Goal: Transaction & Acquisition: Purchase product/service

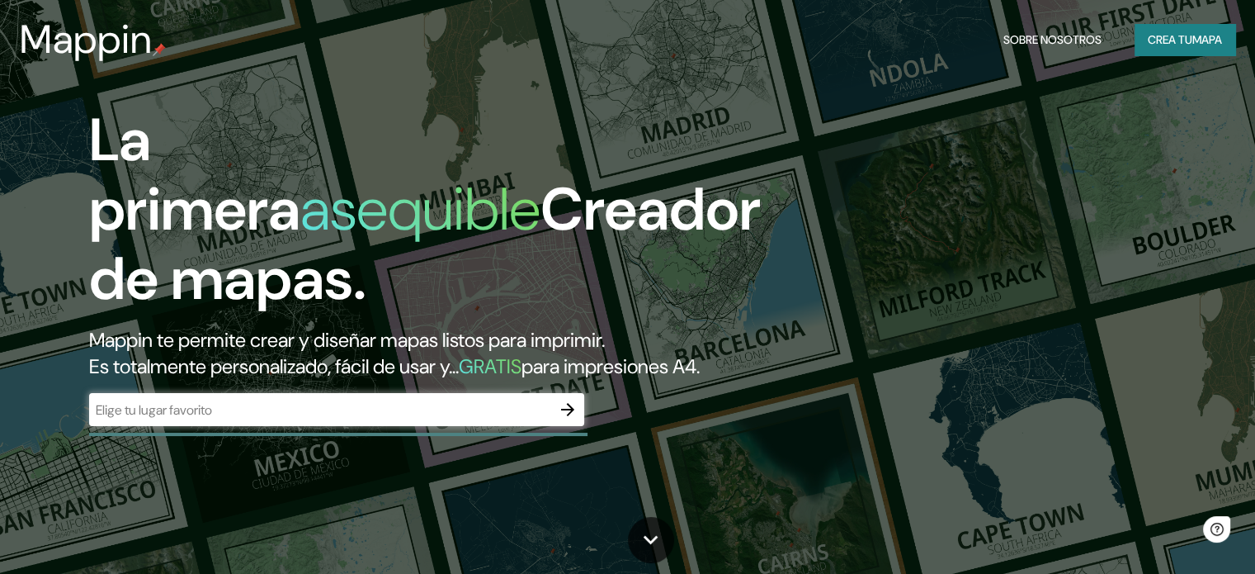
click at [447, 425] on div "​" at bounding box center [336, 409] width 495 height 33
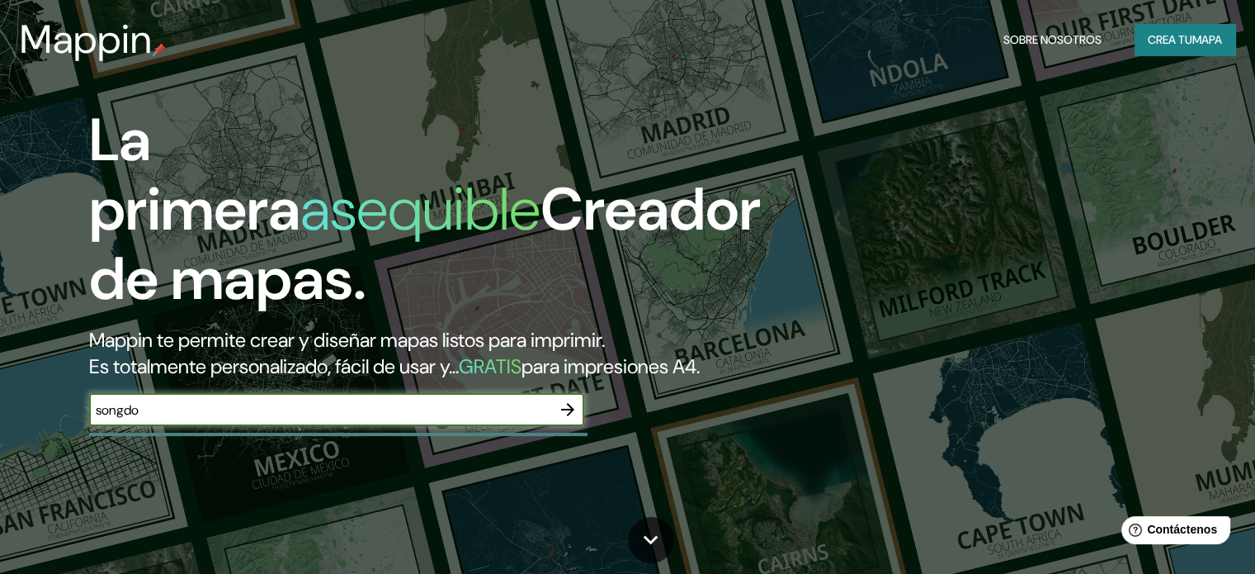
type input "songdo"
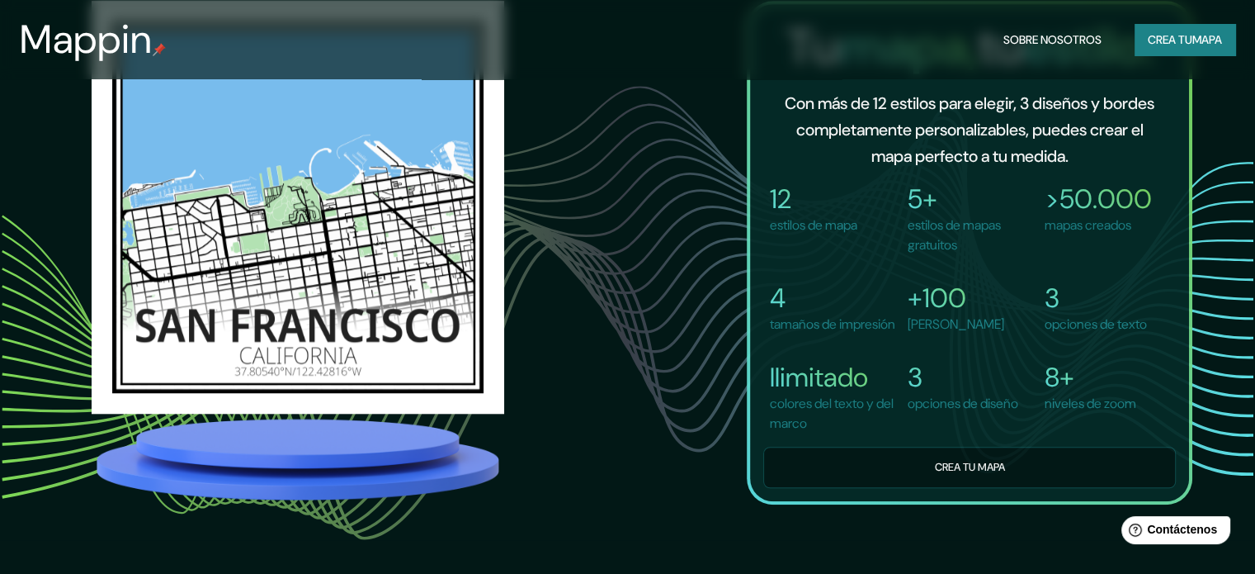
scroll to position [1208, 0]
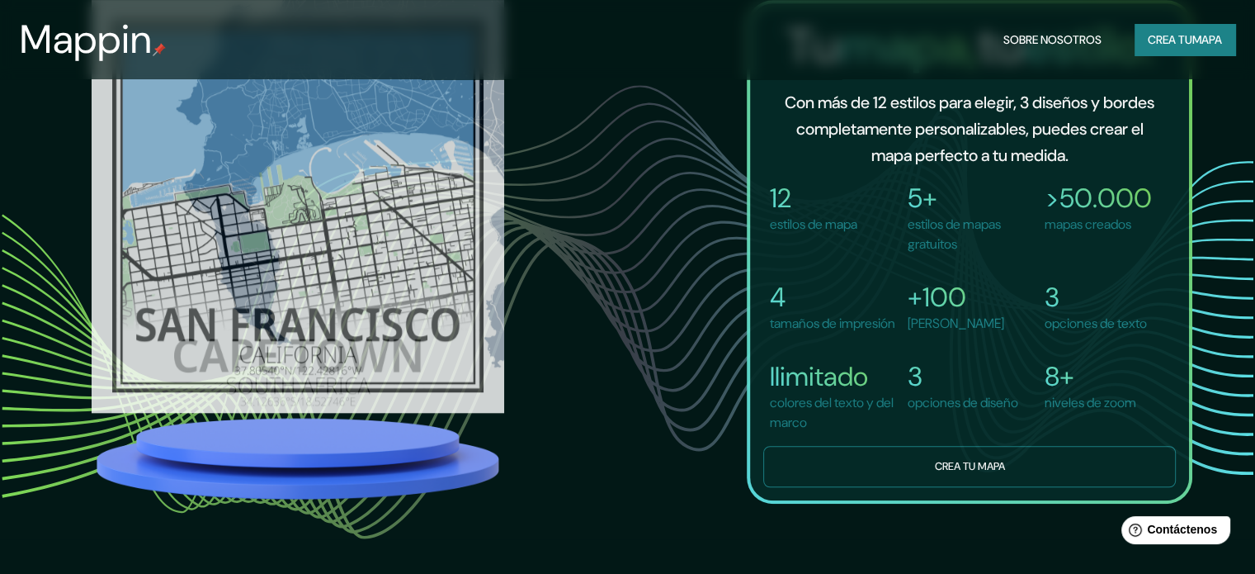
click at [965, 473] on font "Crea tu mapa" at bounding box center [969, 466] width 70 height 14
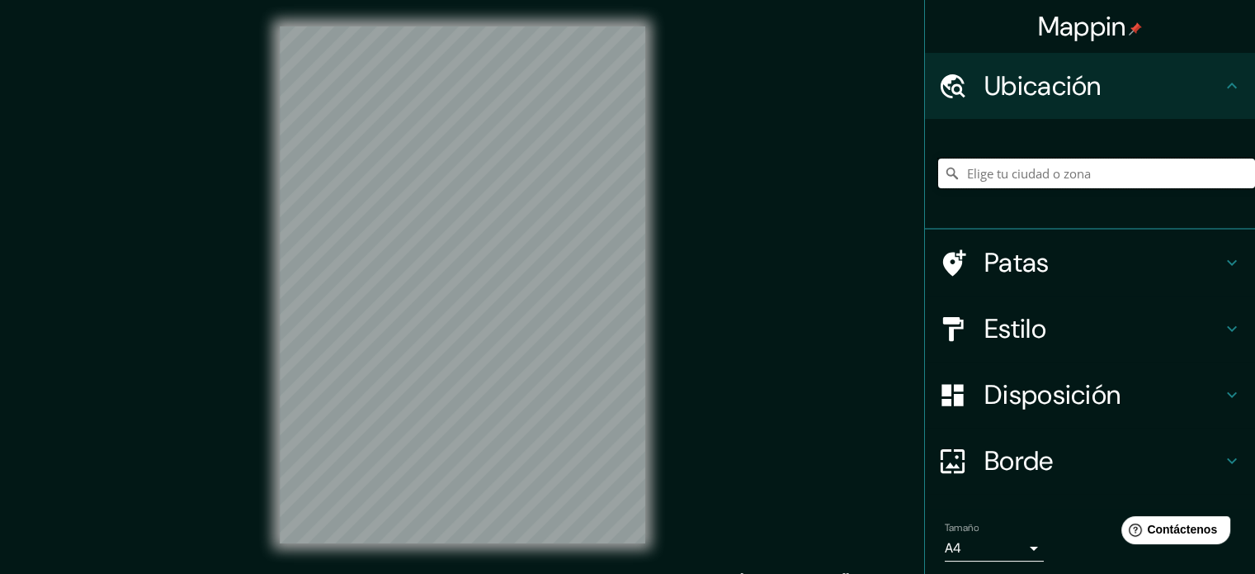
click at [1039, 168] on input "Elige tu ciudad o zona" at bounding box center [1096, 173] width 317 height 30
click at [1129, 177] on input "Songdo-dong, 22002, Yeonsu, [GEOGRAPHIC_DATA], [PERSON_NAME][GEOGRAPHIC_DATA]" at bounding box center [1096, 173] width 317 height 30
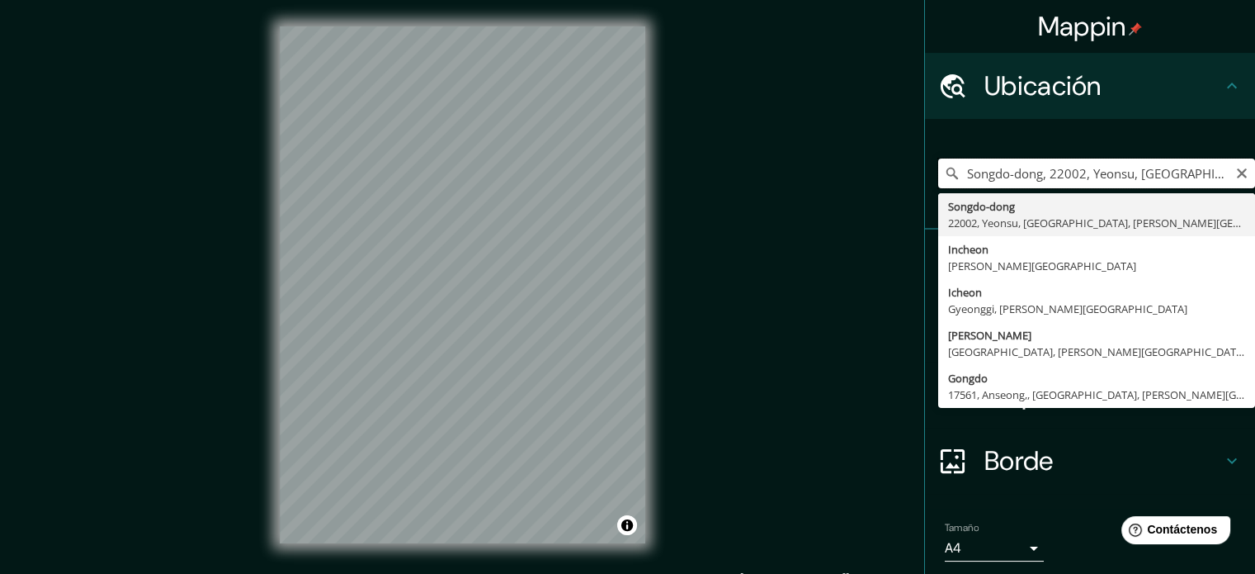
click at [1131, 172] on input "Songdo-dong, 22002, Yeonsu, [GEOGRAPHIC_DATA], [PERSON_NAME][GEOGRAPHIC_DATA]" at bounding box center [1096, 173] width 317 height 30
type input "Songdo-dong, 22002, Yeonsu, [GEOGRAPHIC_DATA], [PERSON_NAME][GEOGRAPHIC_DATA]"
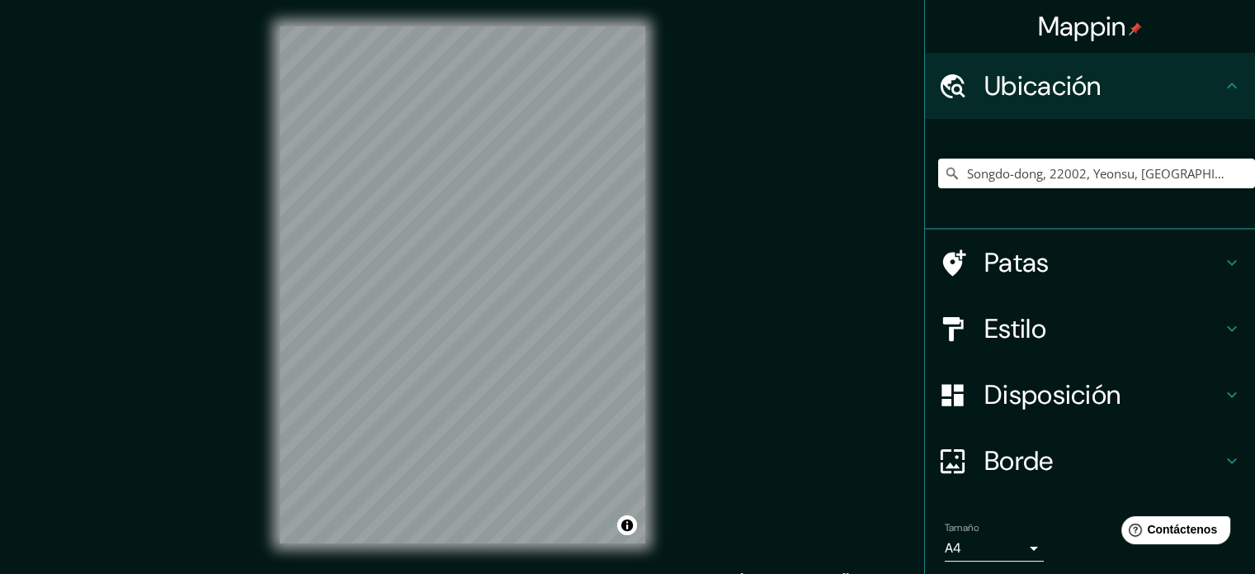
click at [1133, 272] on h4 "Patas" at bounding box center [1104, 262] width 238 height 33
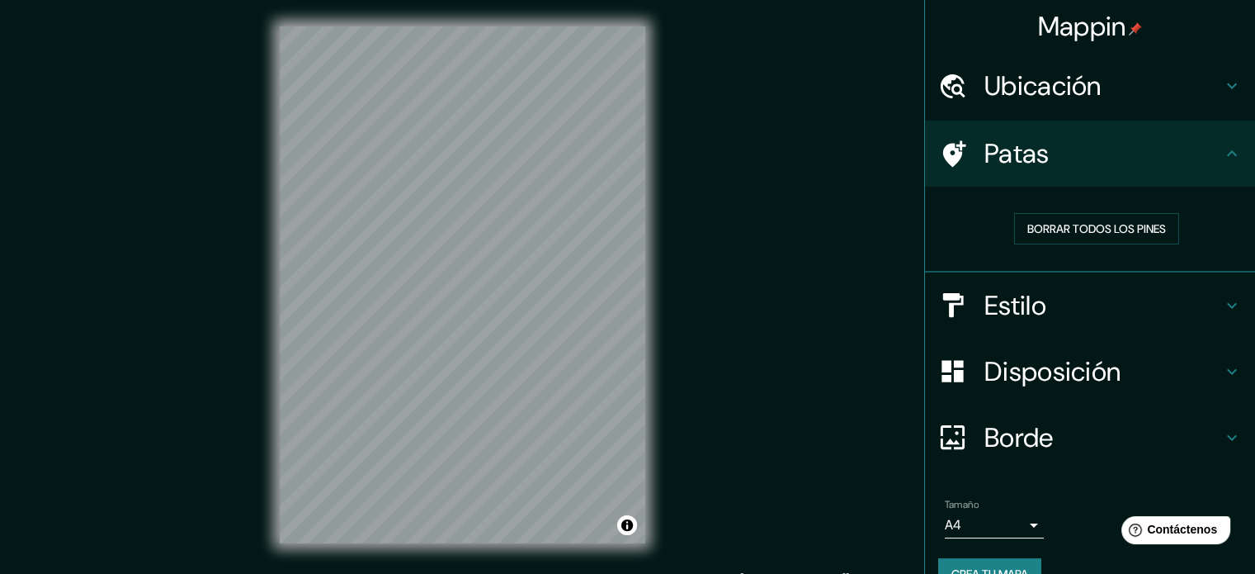
click at [1208, 155] on h4 "Patas" at bounding box center [1104, 153] width 238 height 33
click at [1171, 286] on div "Estilo" at bounding box center [1090, 305] width 330 height 66
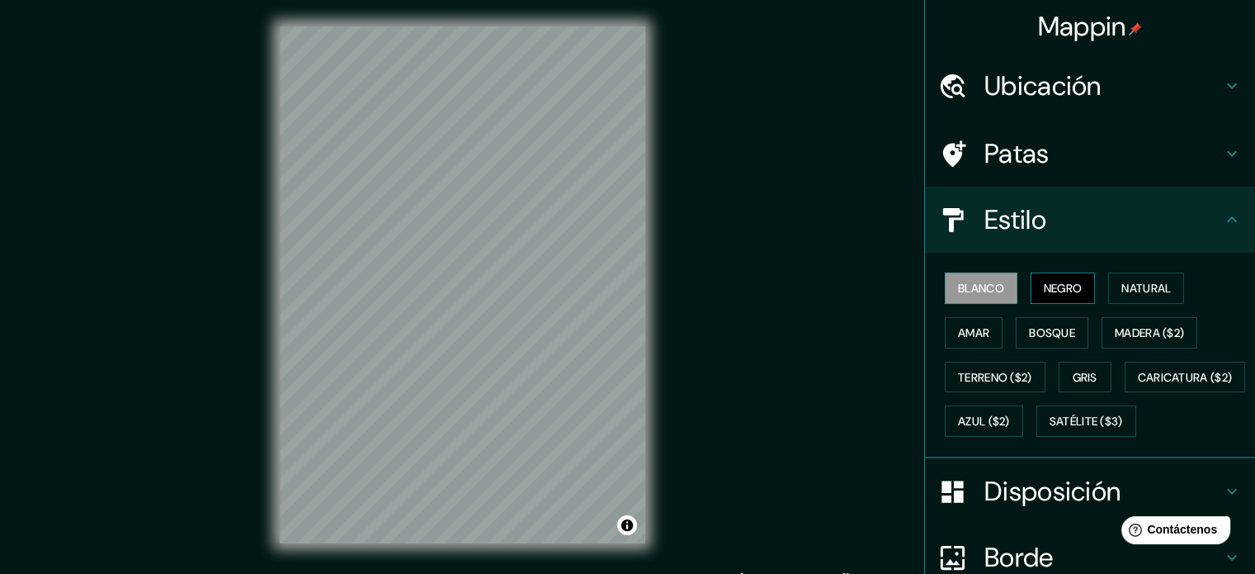
click at [1070, 284] on font "Negro" at bounding box center [1063, 288] width 39 height 15
click at [1122, 284] on font "Natural" at bounding box center [1147, 288] width 50 height 15
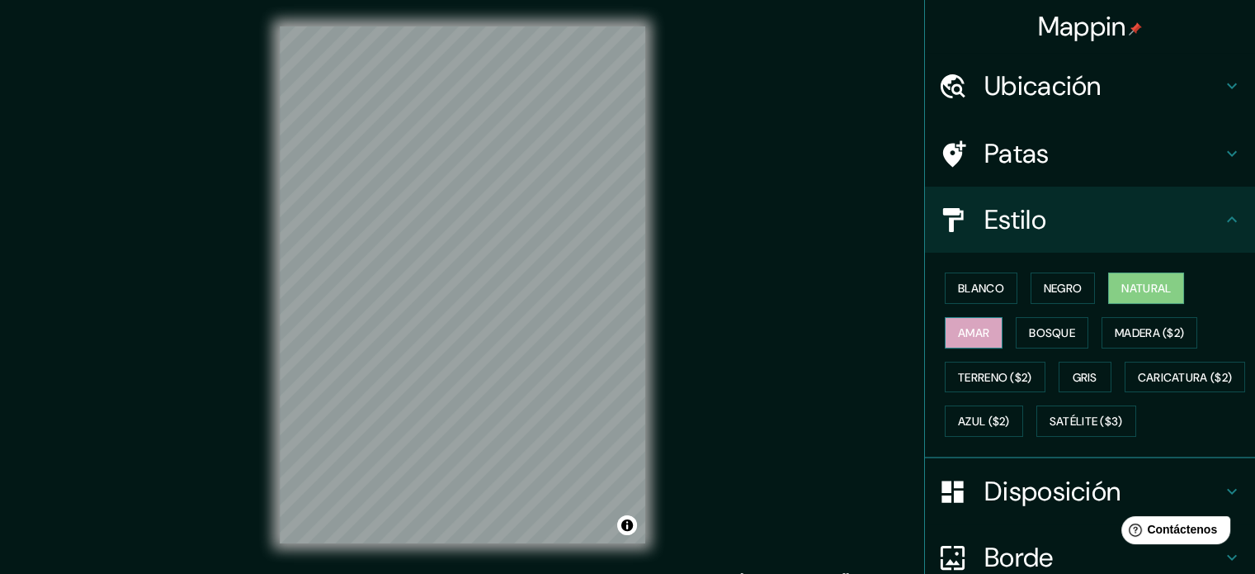
click at [969, 330] on font "Amar" at bounding box center [973, 332] width 31 height 15
click at [1039, 337] on font "Bosque" at bounding box center [1052, 332] width 46 height 15
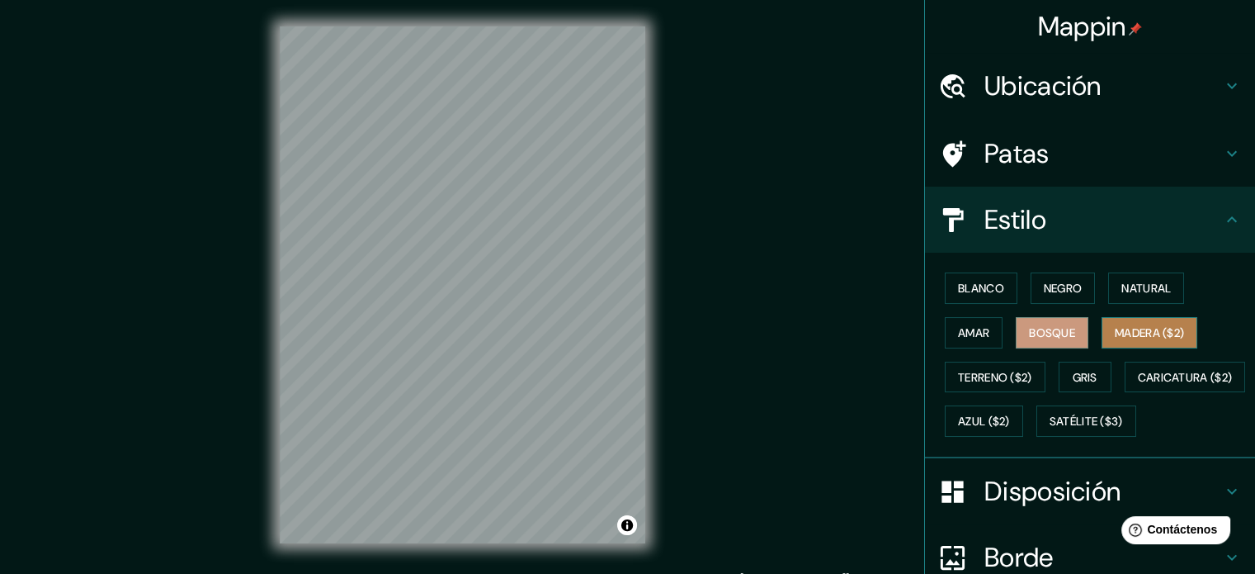
click at [1102, 333] on button "Madera ($2)" at bounding box center [1150, 332] width 96 height 31
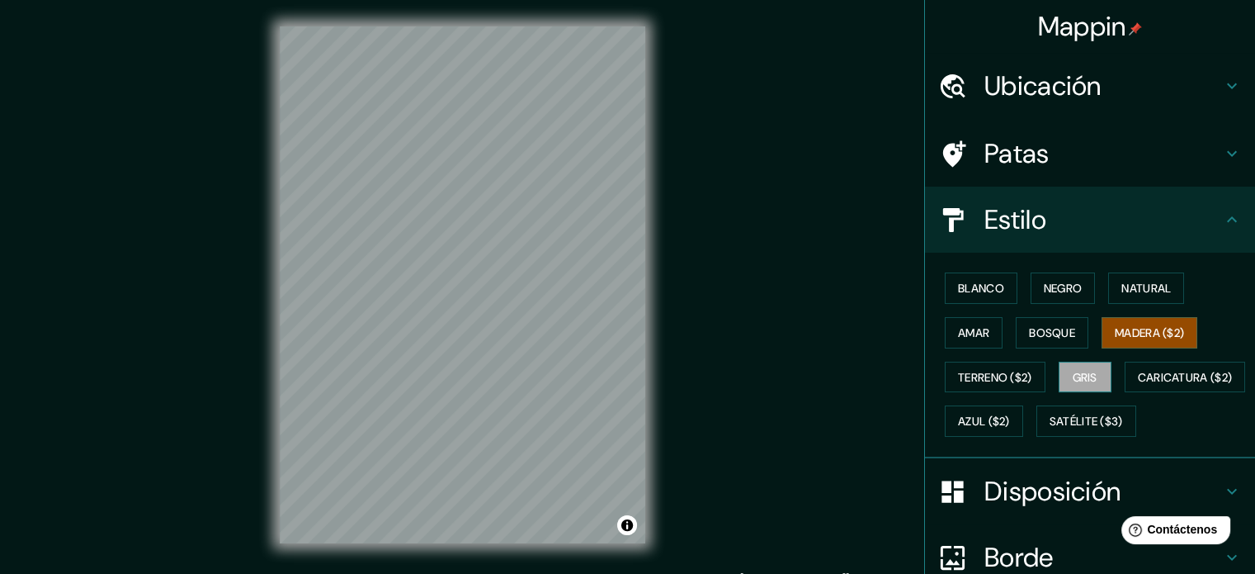
click at [1083, 376] on font "Gris" at bounding box center [1085, 377] width 25 height 15
click at [1037, 437] on button "Satélite ($3)" at bounding box center [1087, 420] width 100 height 31
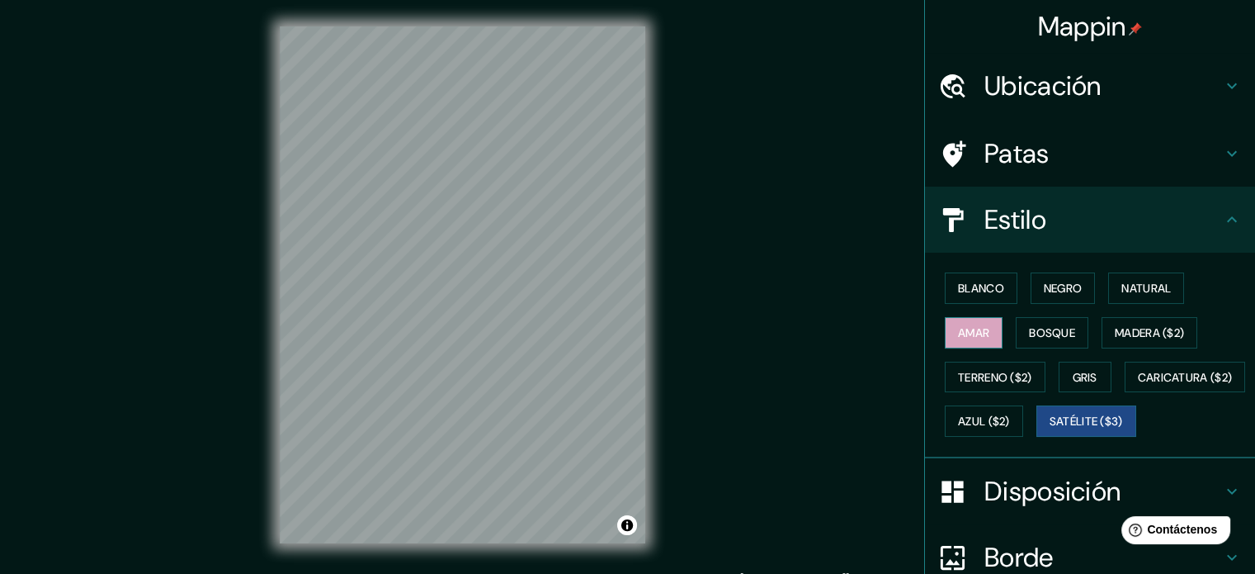
click at [970, 339] on font "Amar" at bounding box center [973, 332] width 31 height 21
click at [1122, 286] on font "Natural" at bounding box center [1147, 288] width 50 height 15
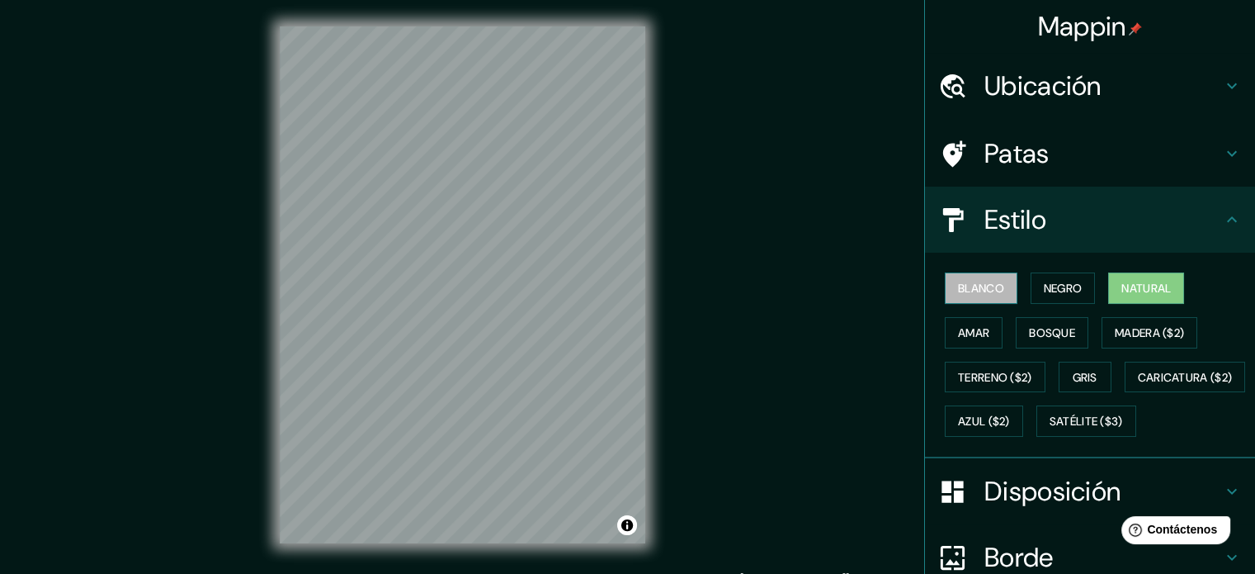
click at [987, 290] on font "Blanco" at bounding box center [981, 288] width 46 height 15
click at [1044, 293] on font "Negro" at bounding box center [1063, 288] width 39 height 15
click at [958, 290] on font "Blanco" at bounding box center [981, 288] width 46 height 15
click at [1161, 169] on div "Patas" at bounding box center [1090, 153] width 330 height 66
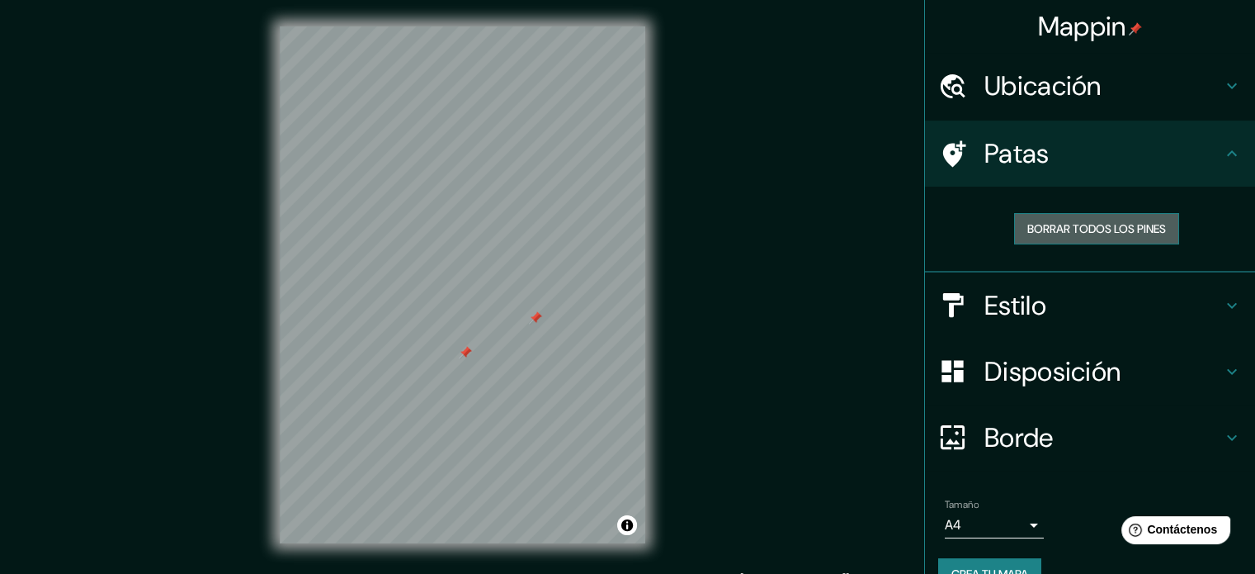
click at [1165, 228] on button "Borrar todos los pines" at bounding box center [1096, 228] width 165 height 31
click at [997, 298] on font "Estilo" at bounding box center [1016, 305] width 62 height 35
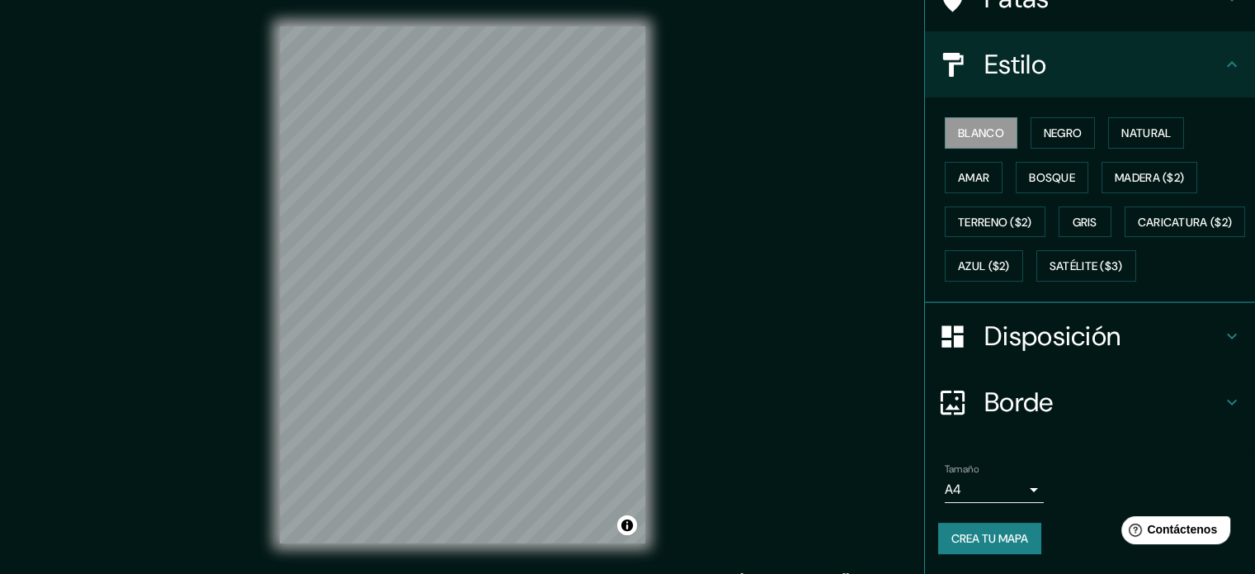
click at [1056, 349] on font "Disposición" at bounding box center [1053, 336] width 136 height 35
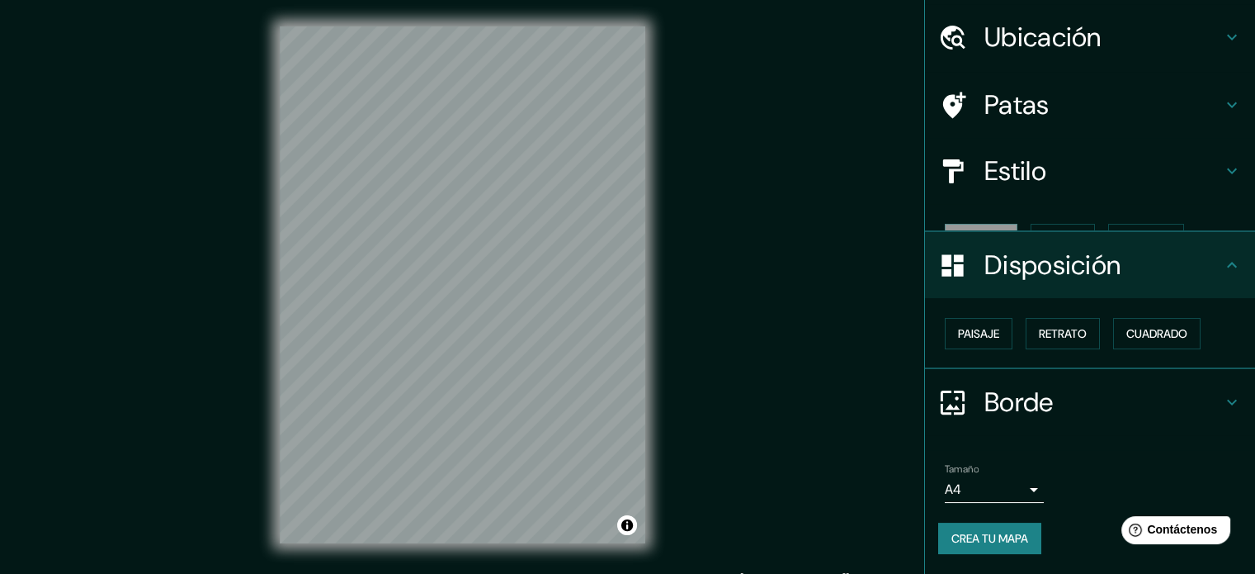
scroll to position [20, 0]
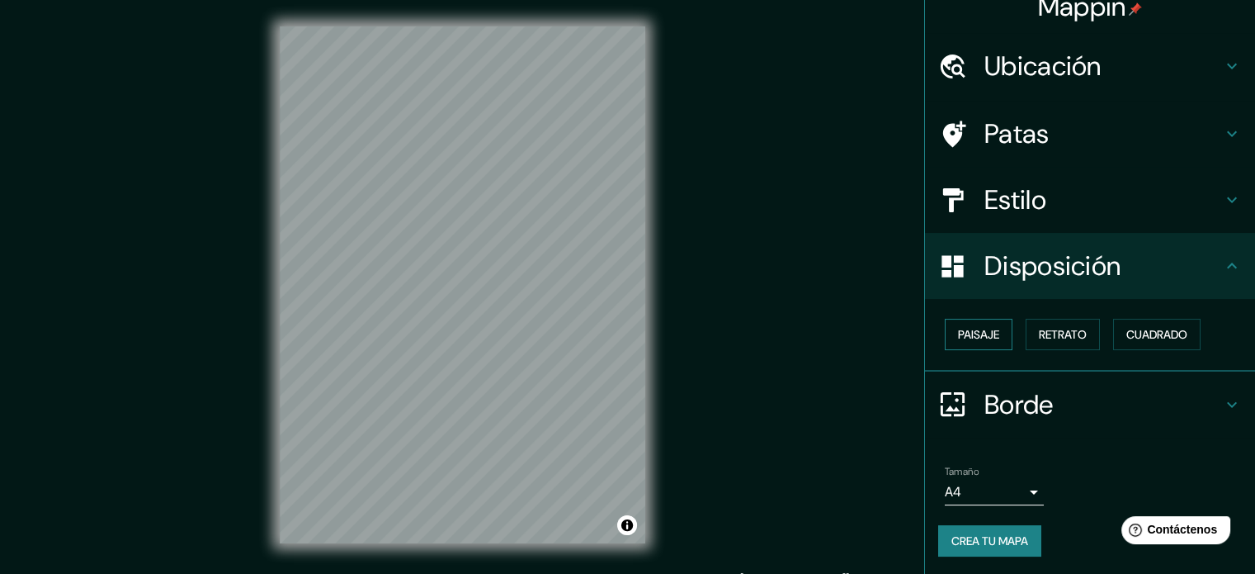
click at [994, 347] on button "Paisaje" at bounding box center [979, 334] width 68 height 31
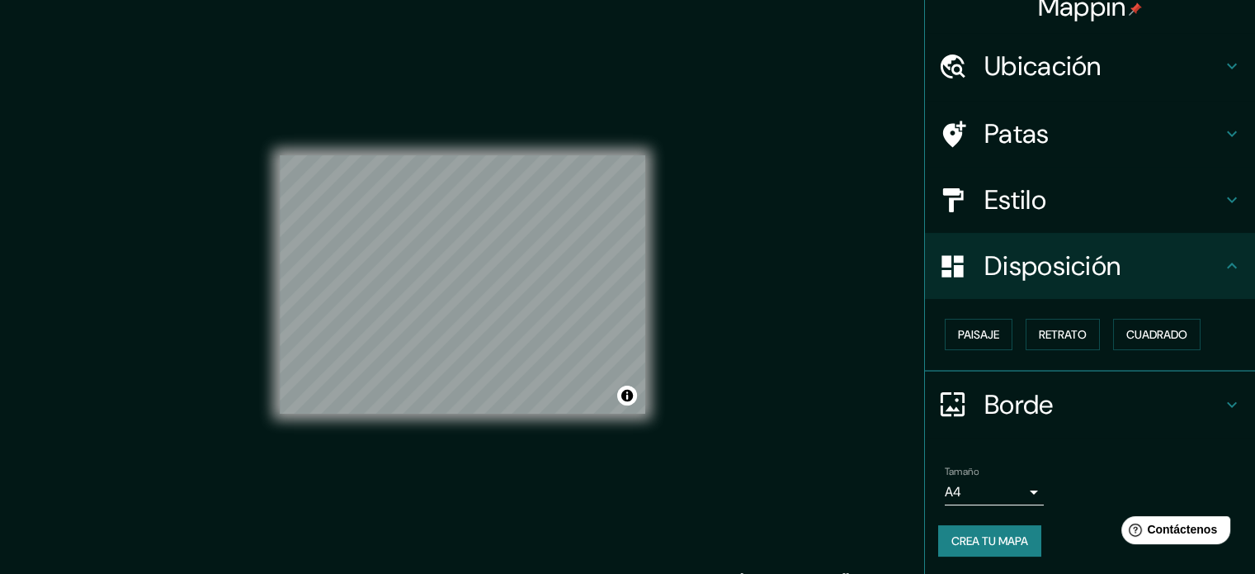
drag, startPoint x: 1042, startPoint y: 328, endPoint x: 1103, endPoint y: 338, distance: 61.7
click at [1043, 328] on font "Retrato" at bounding box center [1063, 334] width 48 height 15
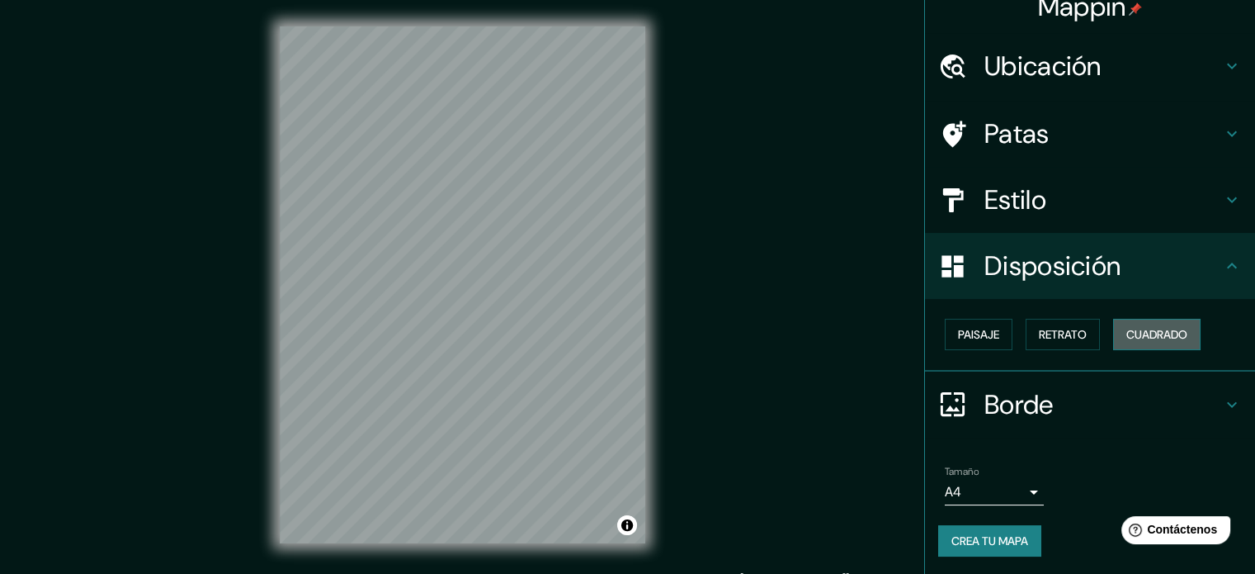
click at [1155, 334] on font "Cuadrado" at bounding box center [1157, 334] width 61 height 15
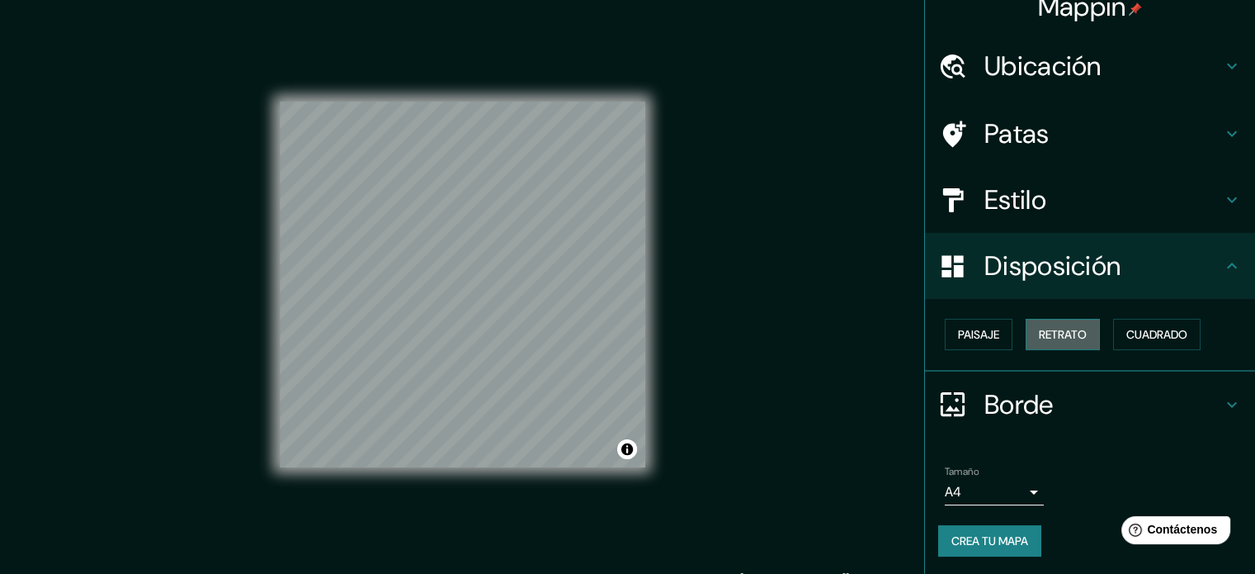
click at [1063, 336] on font "Retrato" at bounding box center [1063, 334] width 48 height 15
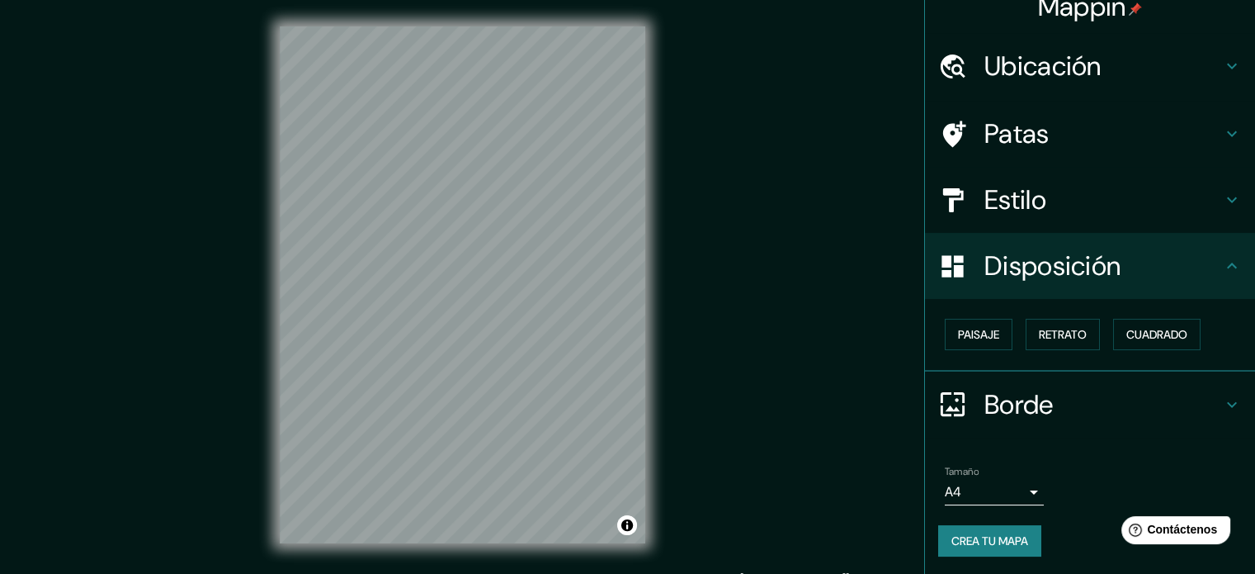
click at [1003, 346] on div "Paisaje Retrato Cuadrado" at bounding box center [1096, 334] width 317 height 45
click at [997, 338] on button "Paisaje" at bounding box center [979, 334] width 68 height 31
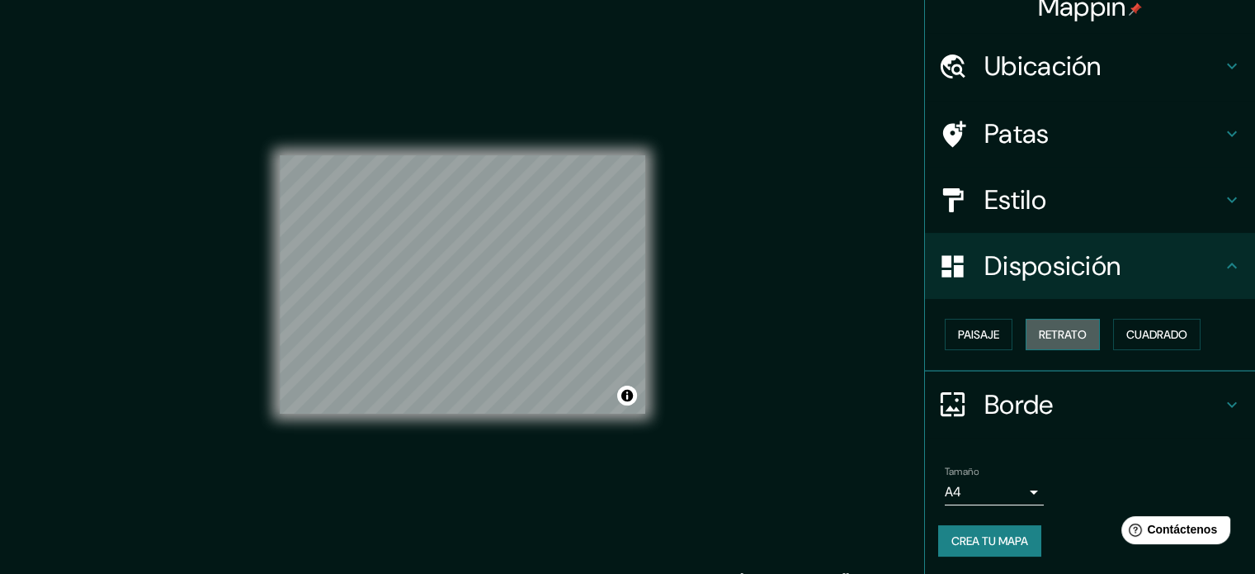
click at [1039, 335] on font "Retrato" at bounding box center [1063, 334] width 48 height 15
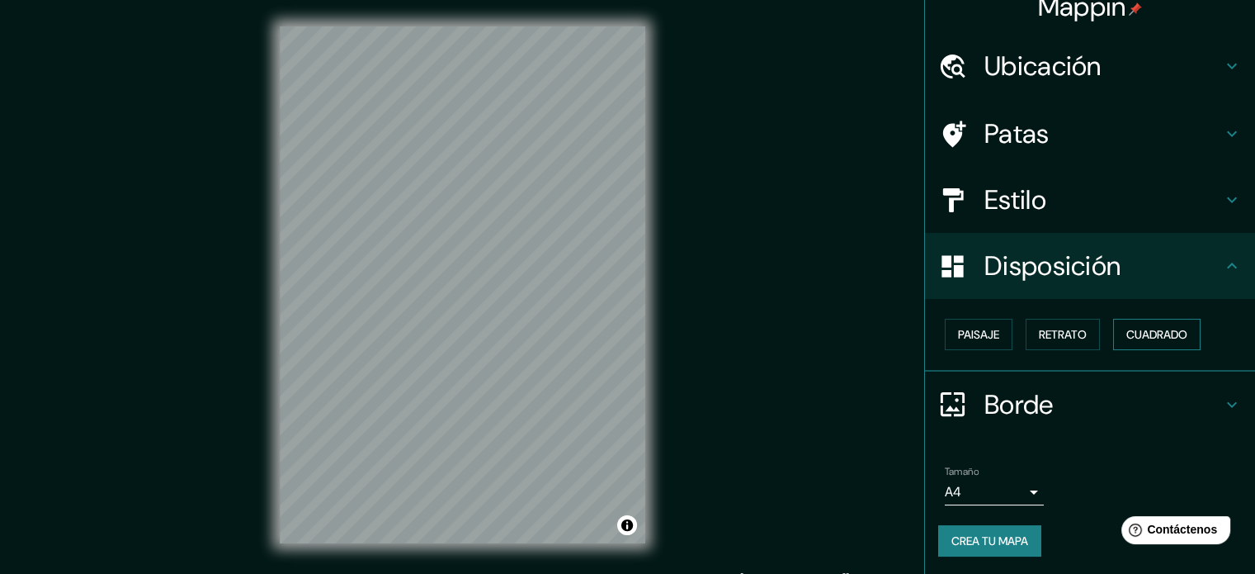
click at [1129, 332] on font "Cuadrado" at bounding box center [1157, 334] width 61 height 15
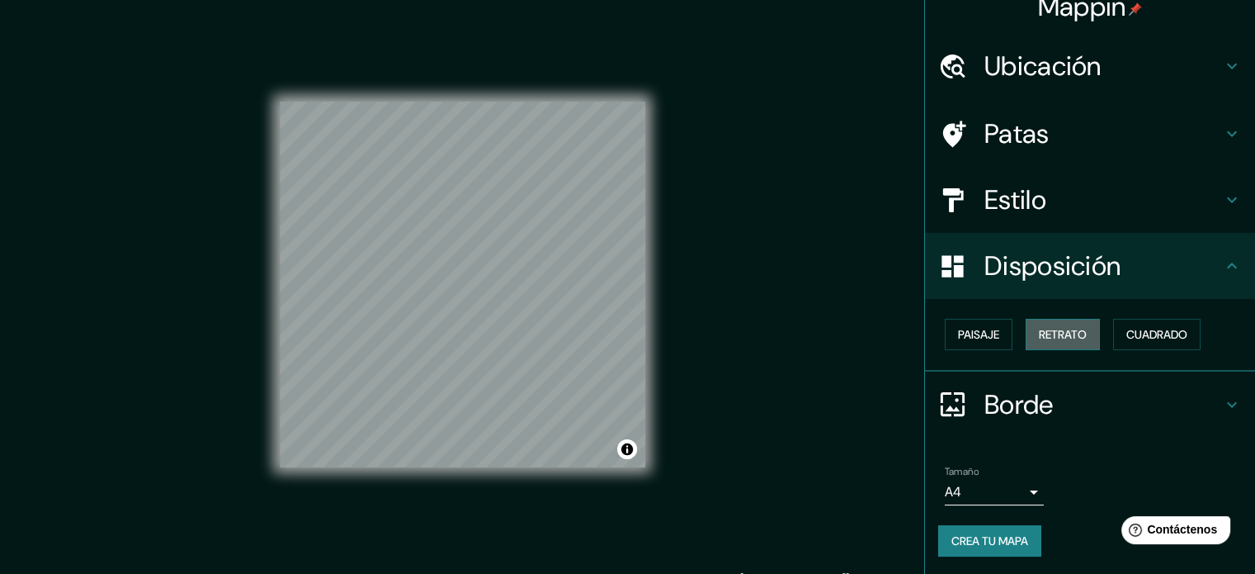
click at [1060, 333] on font "Retrato" at bounding box center [1063, 334] width 48 height 15
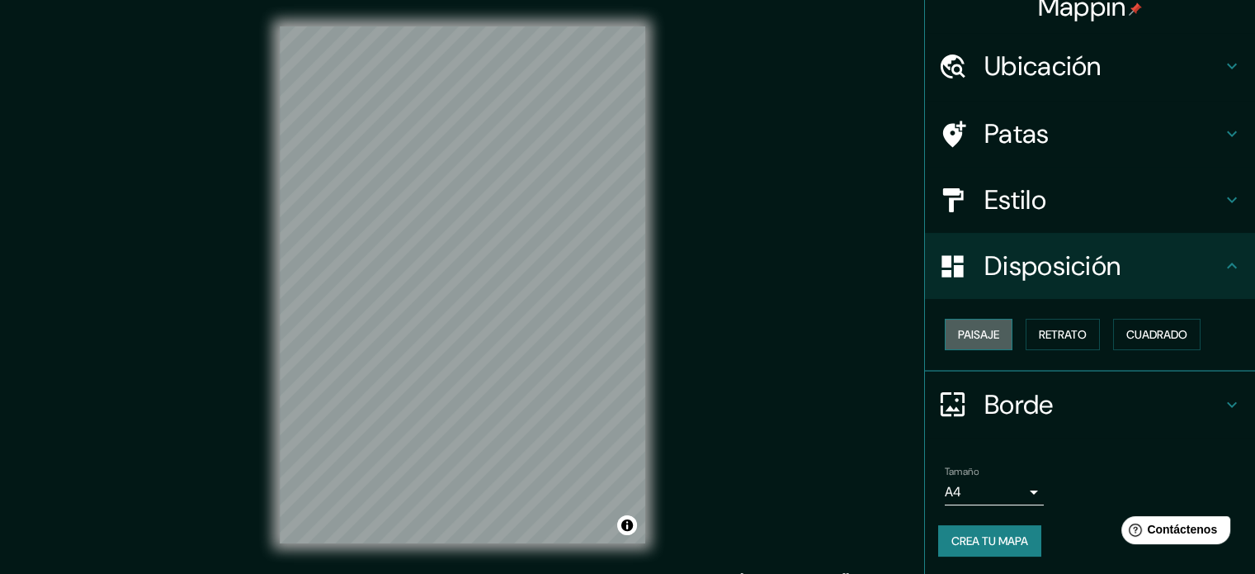
click at [985, 333] on font "Paisaje" at bounding box center [978, 334] width 41 height 15
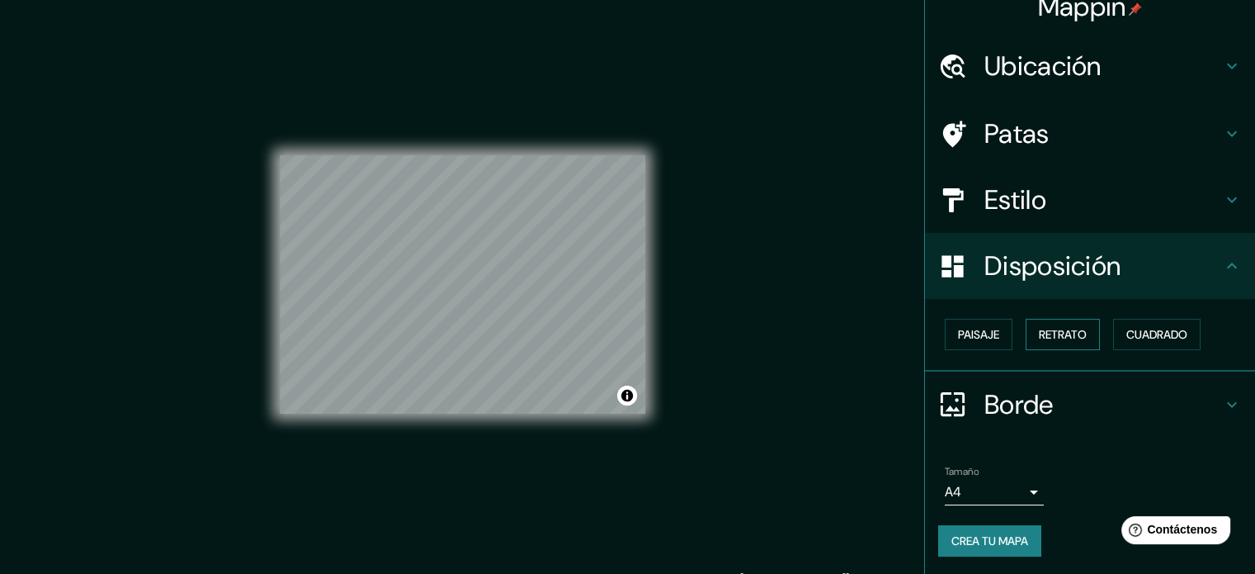
click at [1046, 342] on font "Retrato" at bounding box center [1063, 334] width 48 height 21
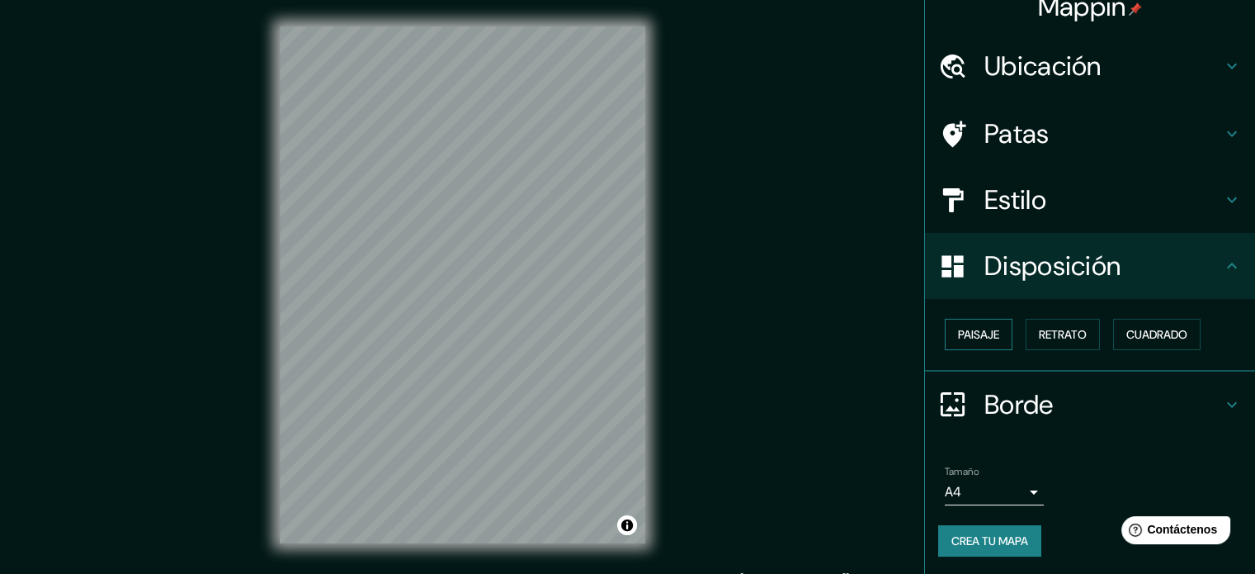
click at [983, 342] on font "Paisaje" at bounding box center [978, 334] width 41 height 21
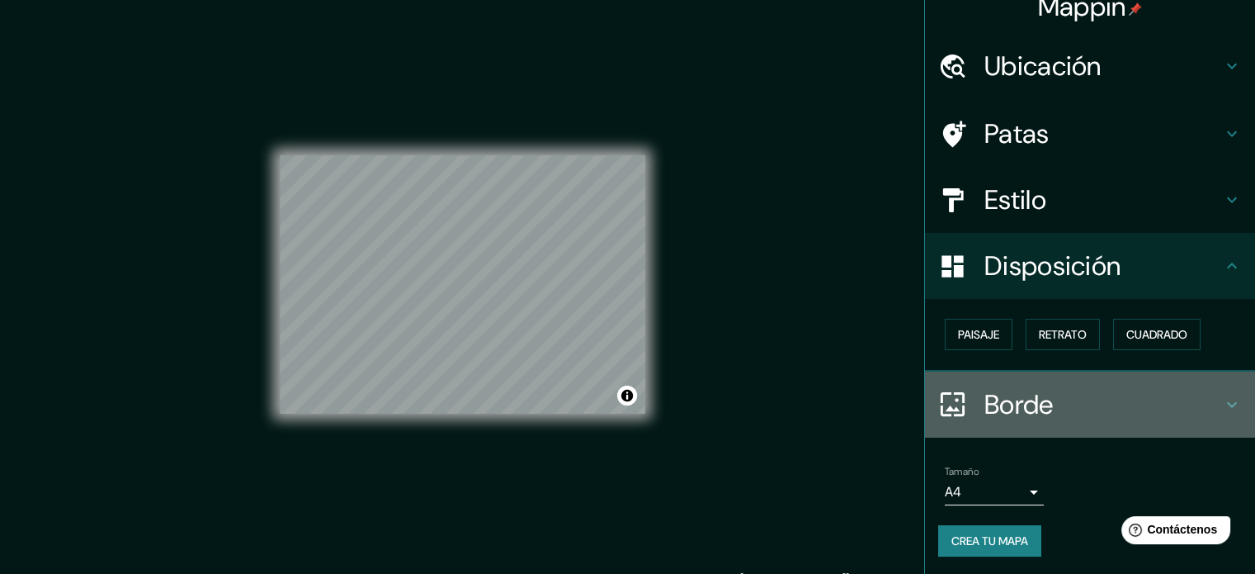
click at [1066, 402] on h4 "Borde" at bounding box center [1104, 404] width 238 height 33
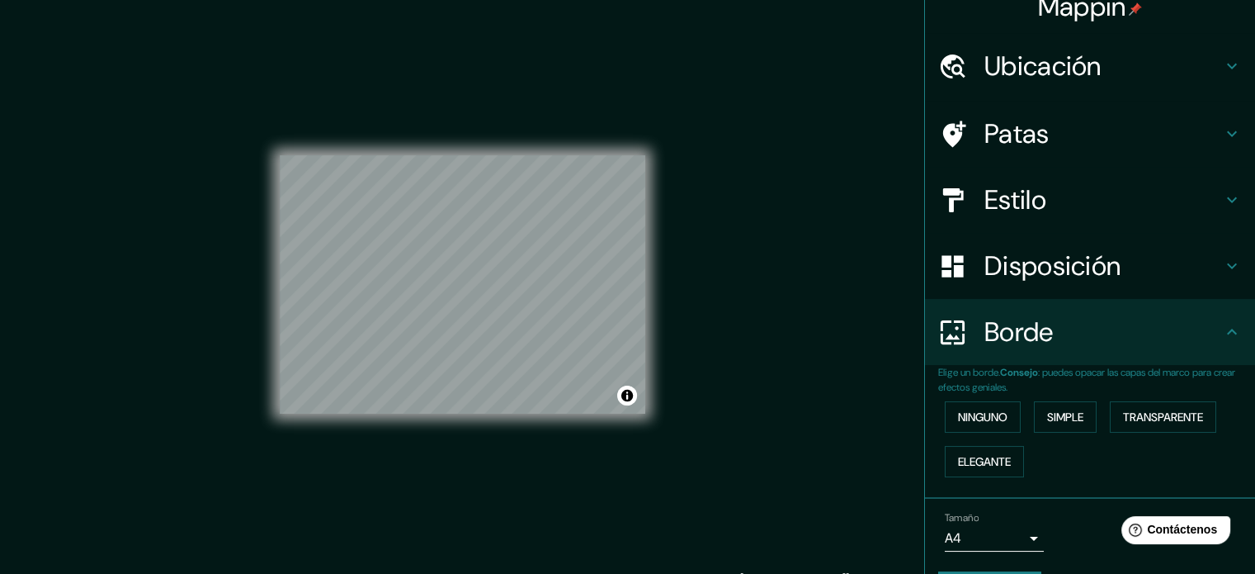
click at [1065, 345] on h4 "Borde" at bounding box center [1104, 331] width 238 height 33
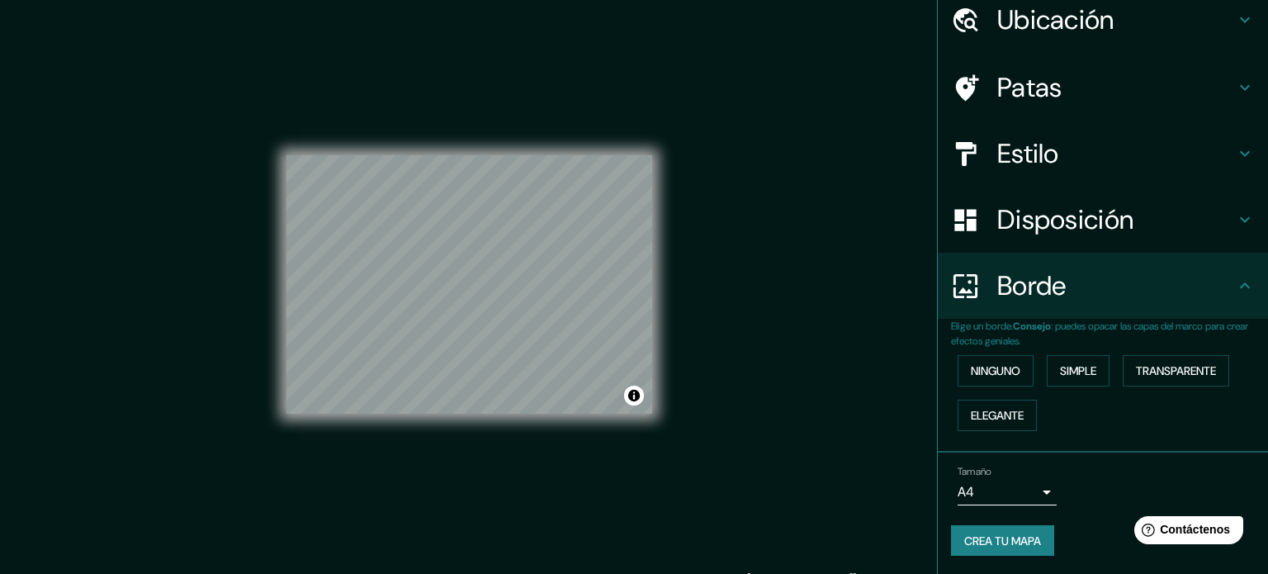
click at [1009, 498] on body "Mappin Ubicación Songdo-dong, 22002, Yeonsu, [GEOGRAPHIC_DATA], [PERSON_NAME][G…" at bounding box center [634, 287] width 1268 height 574
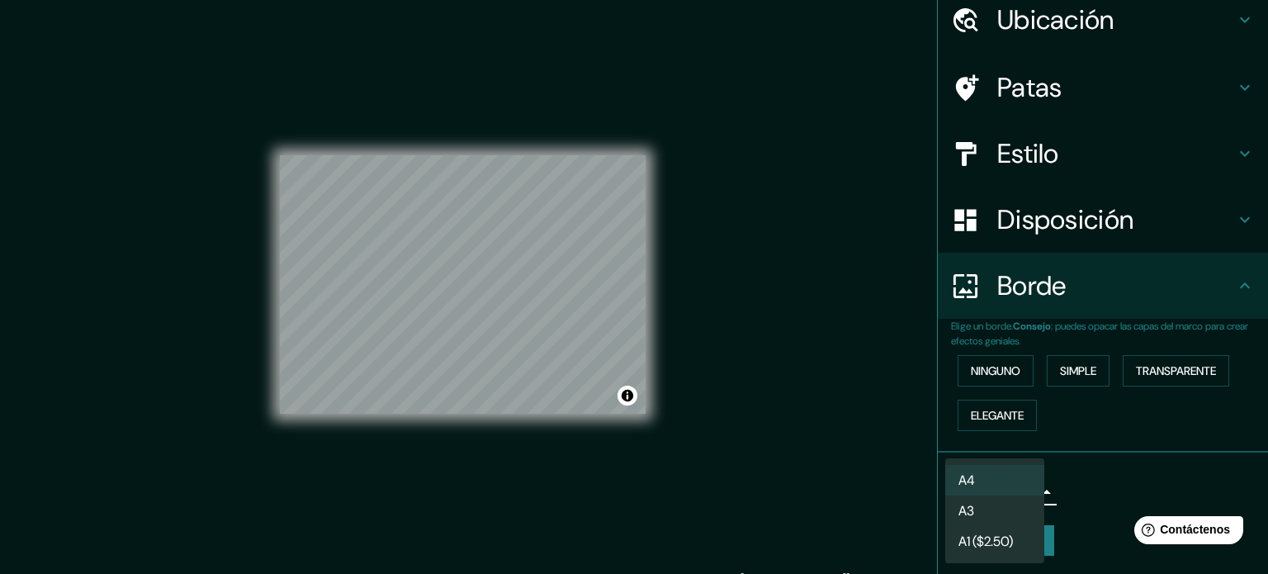
click at [1005, 513] on li "A3" at bounding box center [994, 510] width 99 height 31
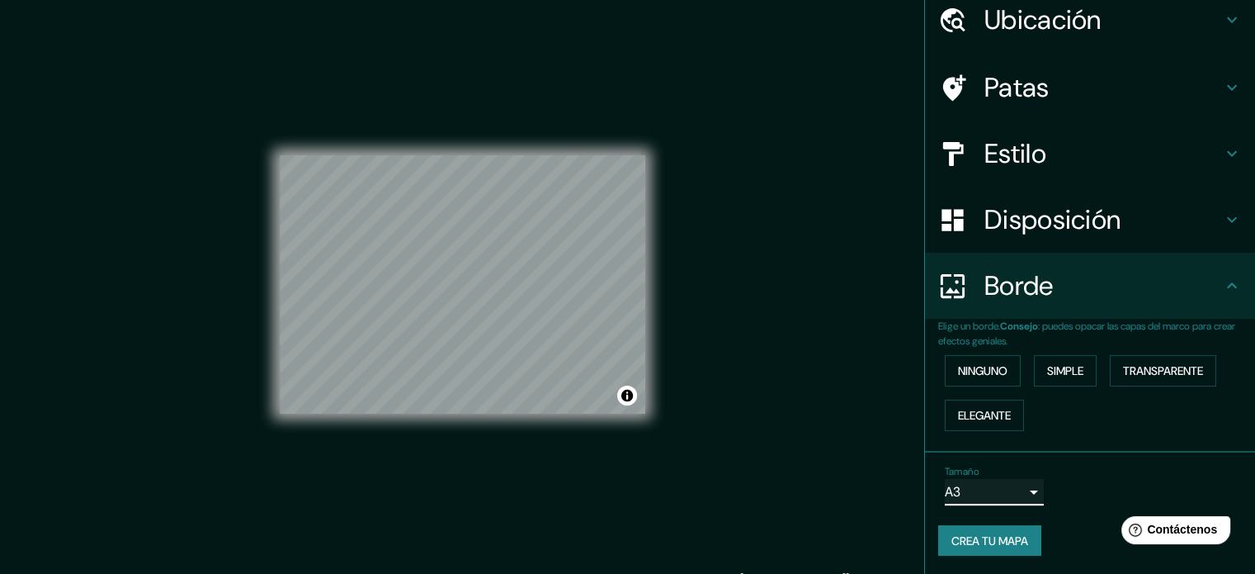
scroll to position [21, 0]
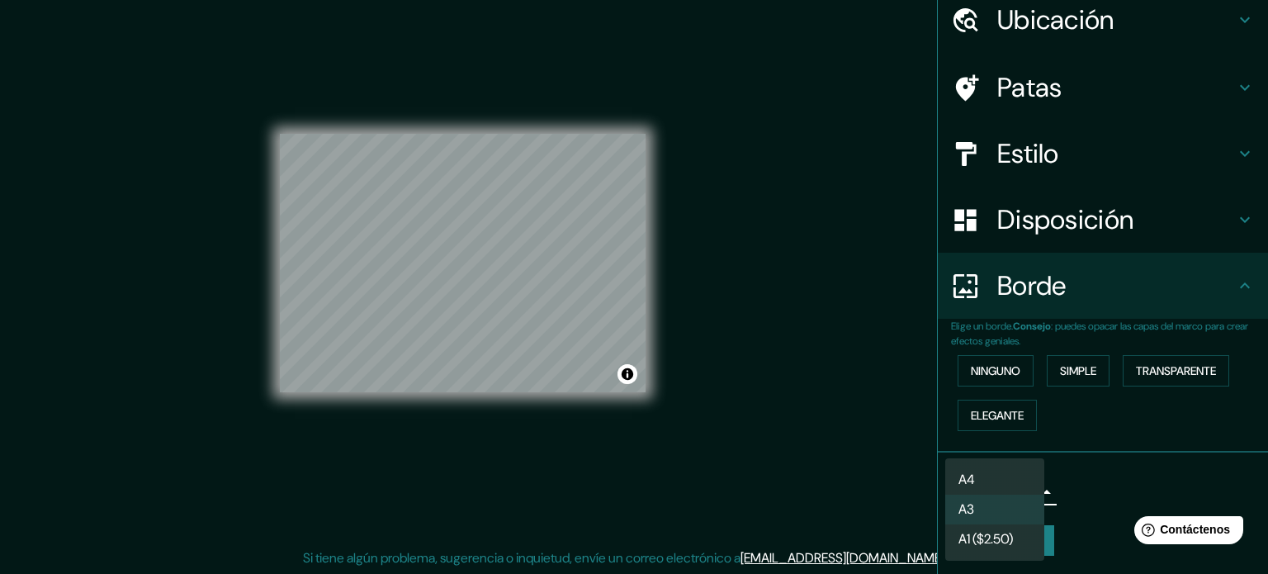
click at [994, 482] on body "Mappin Ubicación Songdo-dong, 22002, Yeonsu, [GEOGRAPHIC_DATA], [PERSON_NAME][G…" at bounding box center [634, 266] width 1268 height 574
click at [988, 481] on li "A4" at bounding box center [994, 480] width 99 height 31
type input "single"
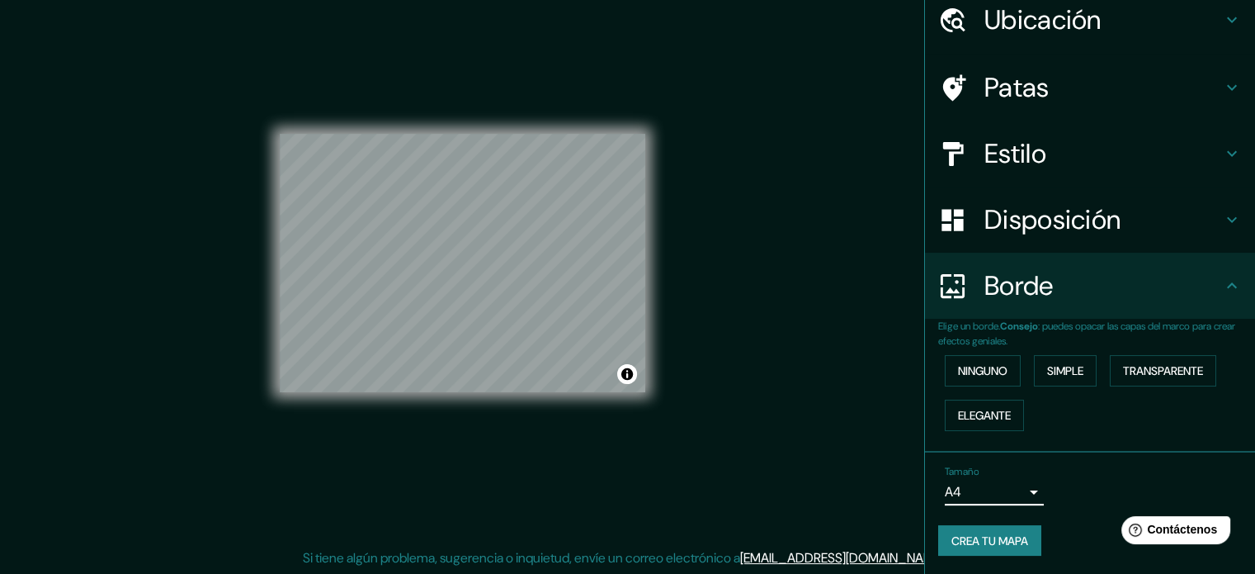
click at [994, 533] on font "Crea tu mapa" at bounding box center [990, 540] width 77 height 15
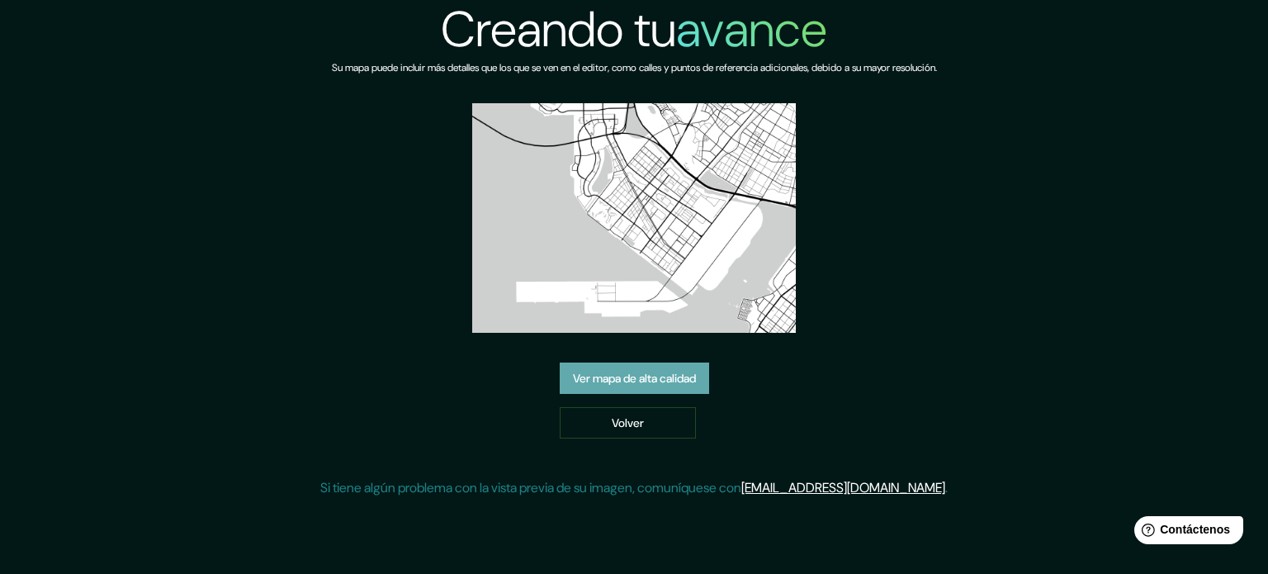
click at [650, 377] on font "Ver mapa de alta calidad" at bounding box center [634, 378] width 123 height 15
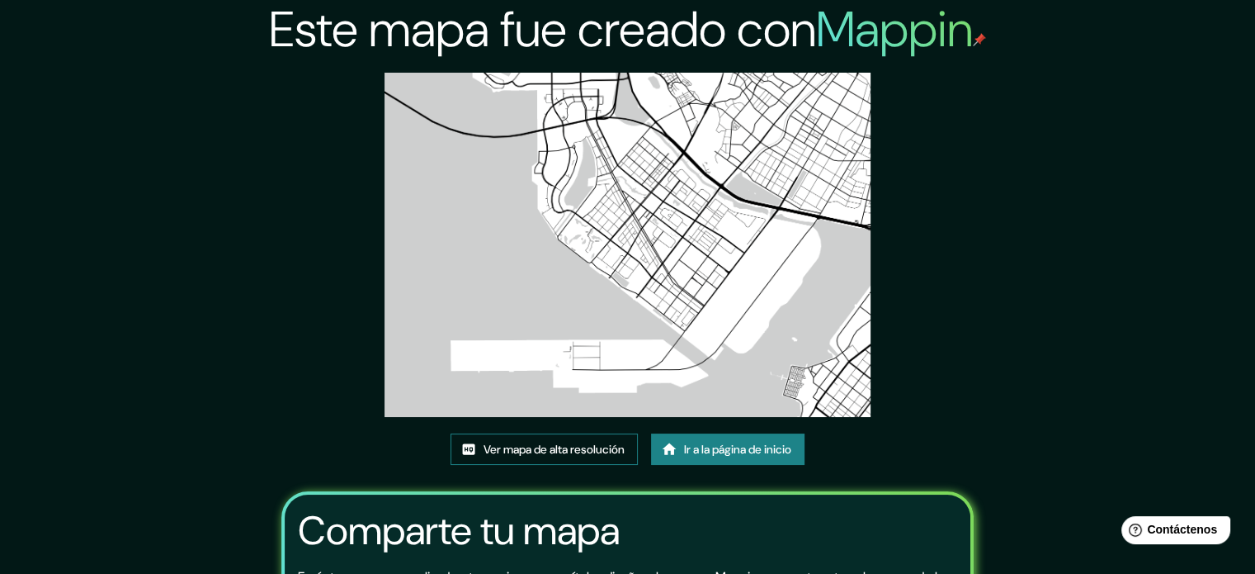
scroll to position [185, 0]
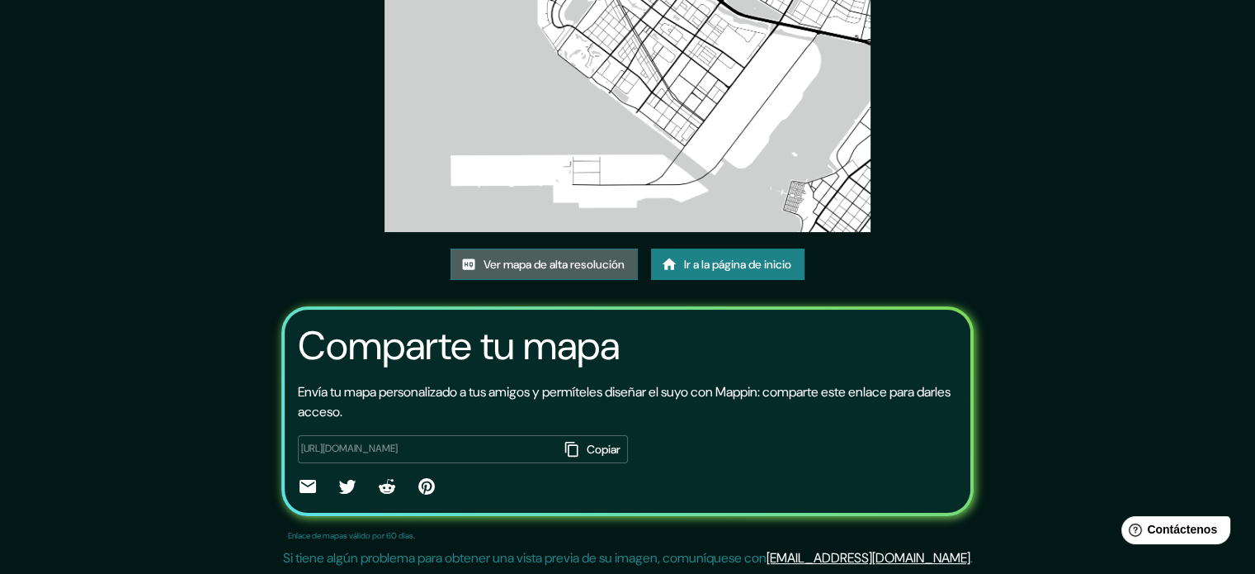
click at [550, 272] on font "Ver mapa de alta resolución" at bounding box center [554, 263] width 141 height 21
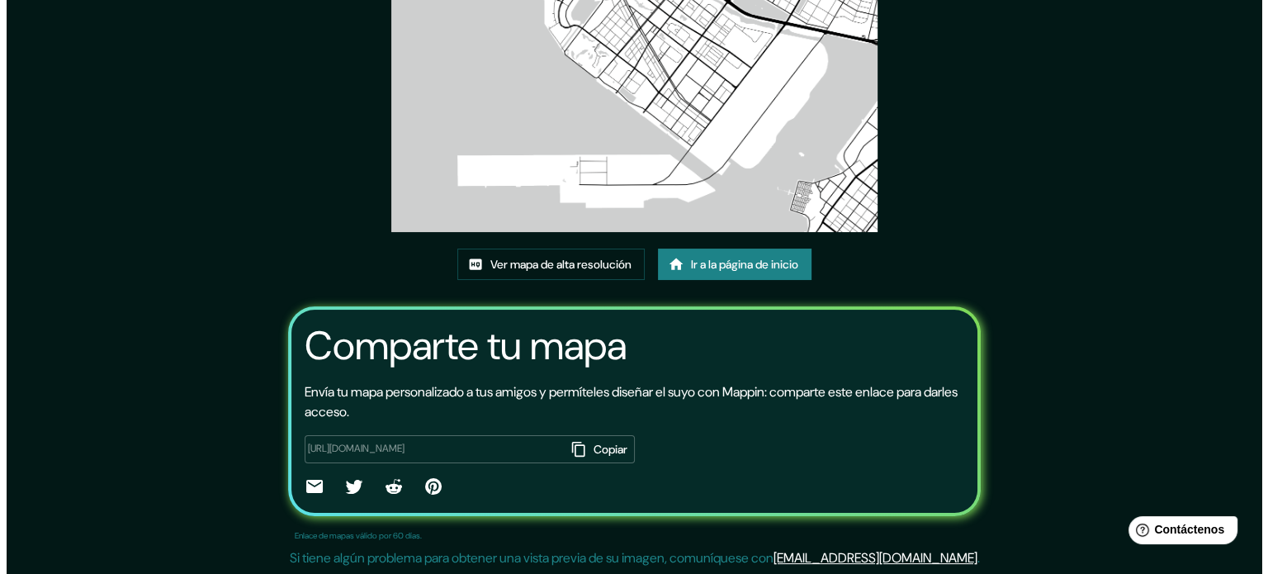
scroll to position [0, 0]
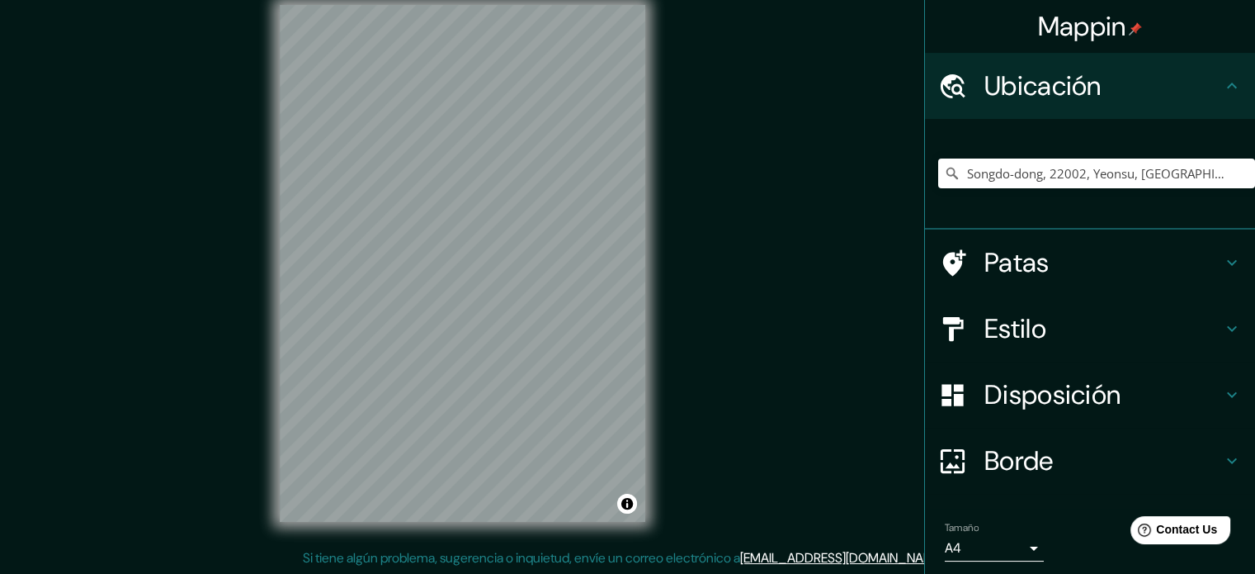
click at [1051, 191] on div "Songdo-dong, 22002, Yeonsu, [GEOGRAPHIC_DATA], [PERSON_NAME][GEOGRAPHIC_DATA]" at bounding box center [1096, 173] width 317 height 83
click at [1136, 172] on input "Songdo-dong, 22002, Yeonsu, [GEOGRAPHIC_DATA], [PERSON_NAME][GEOGRAPHIC_DATA]" at bounding box center [1096, 173] width 317 height 30
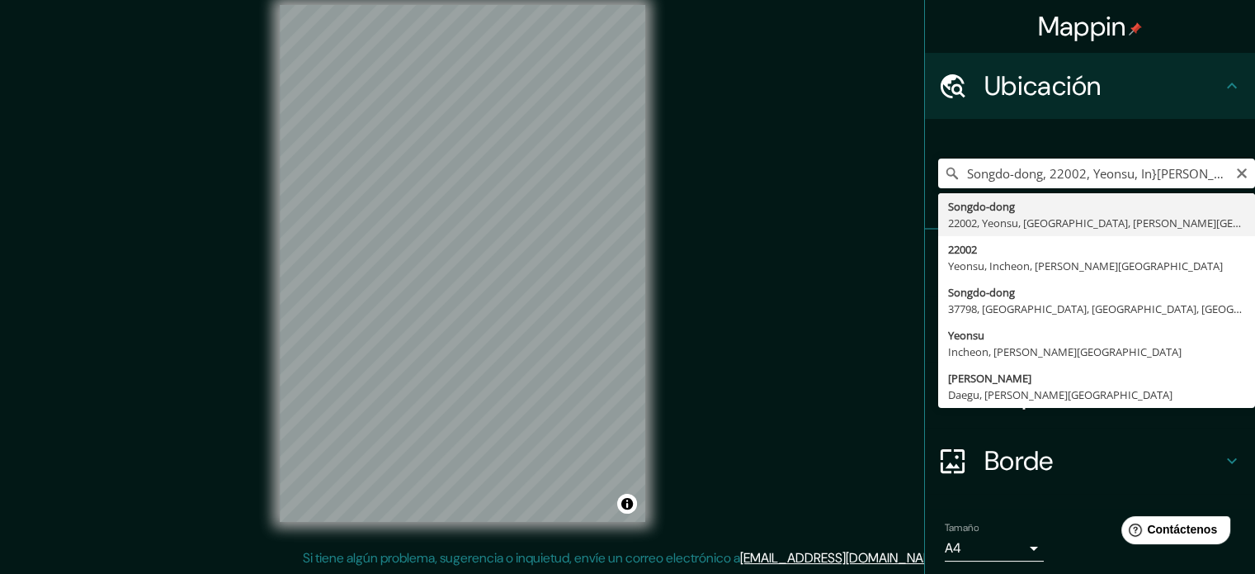
type input "Songdo-dong, 22002, Yeonsu, [GEOGRAPHIC_DATA], [PERSON_NAME][GEOGRAPHIC_DATA]"
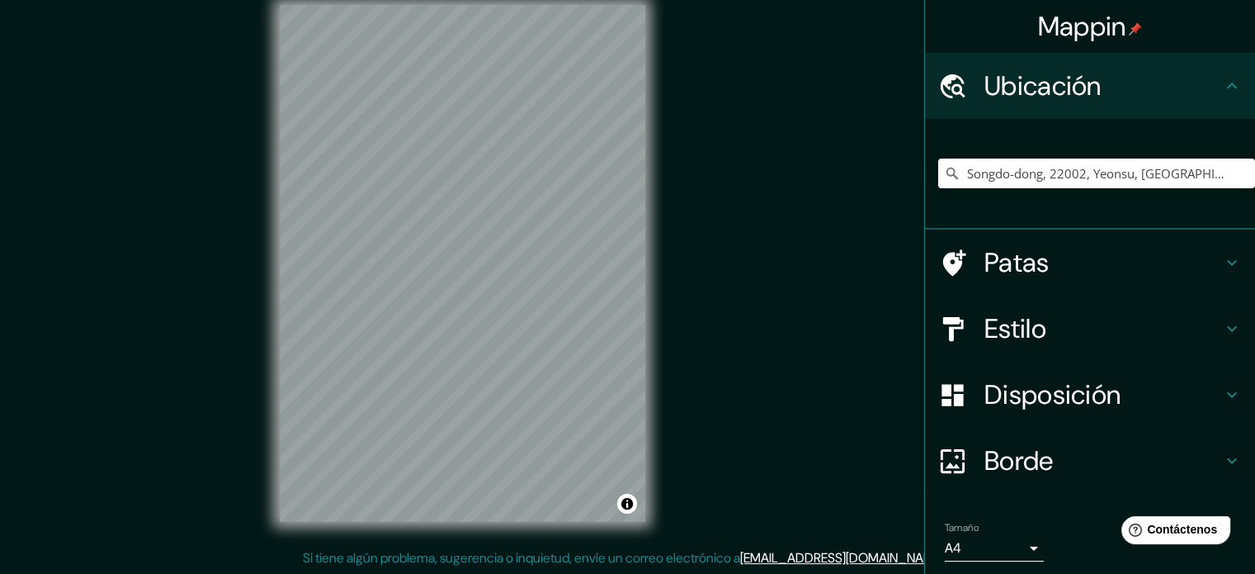
click at [1073, 309] on div "Estilo" at bounding box center [1090, 328] width 330 height 66
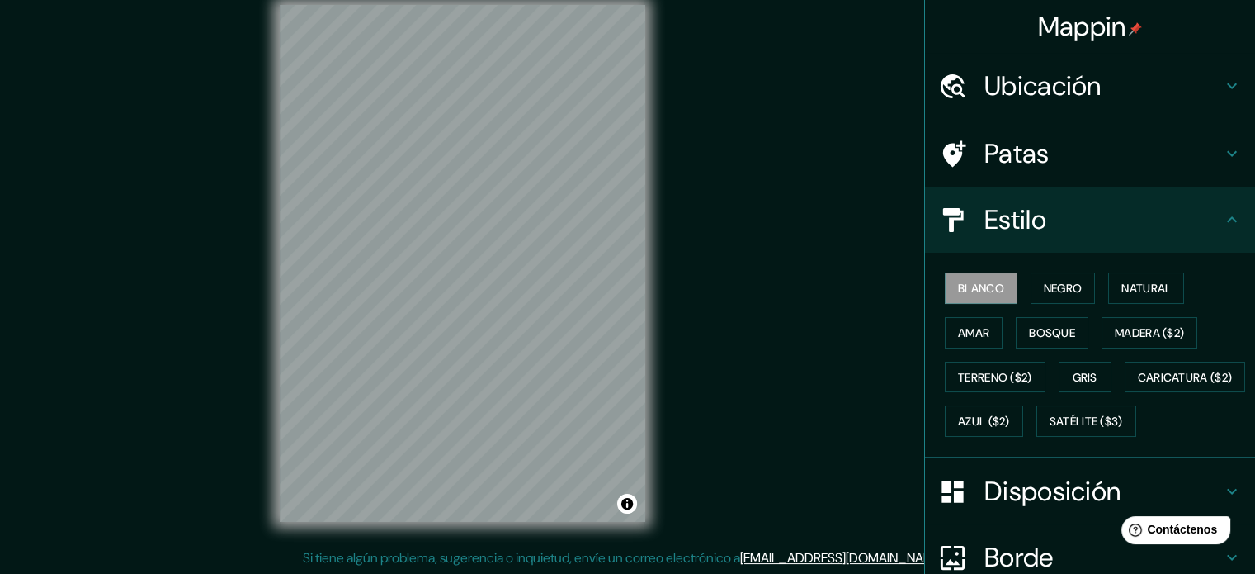
click at [1065, 214] on h4 "Estilo" at bounding box center [1104, 219] width 238 height 33
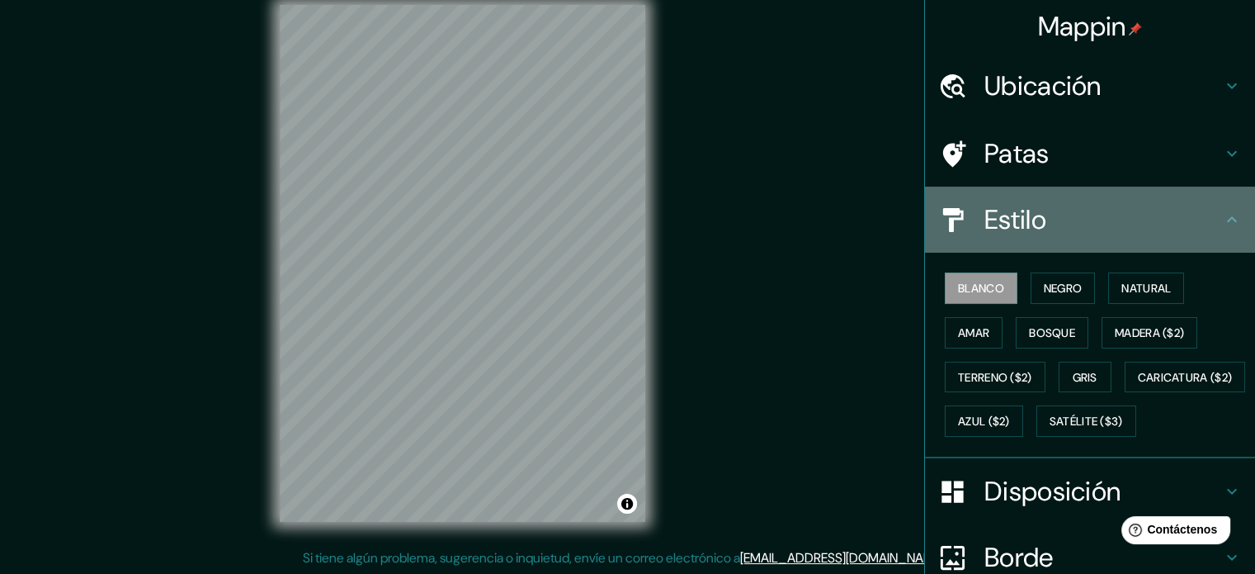
click at [1100, 223] on h4 "Estilo" at bounding box center [1104, 219] width 238 height 33
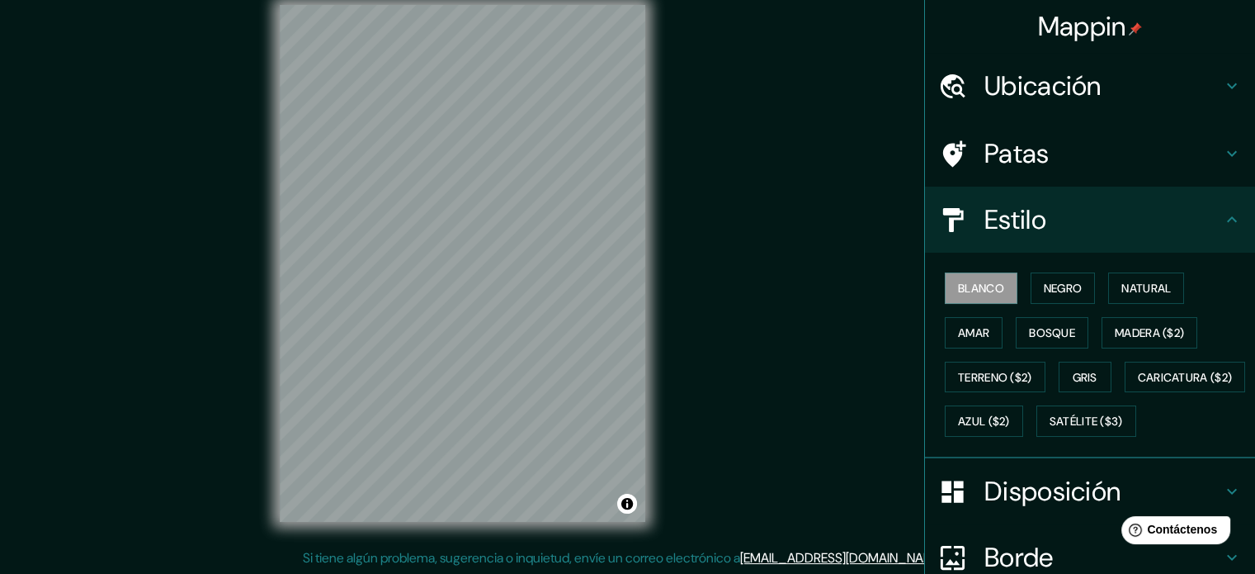
click at [1223, 220] on icon at bounding box center [1232, 220] width 20 height 20
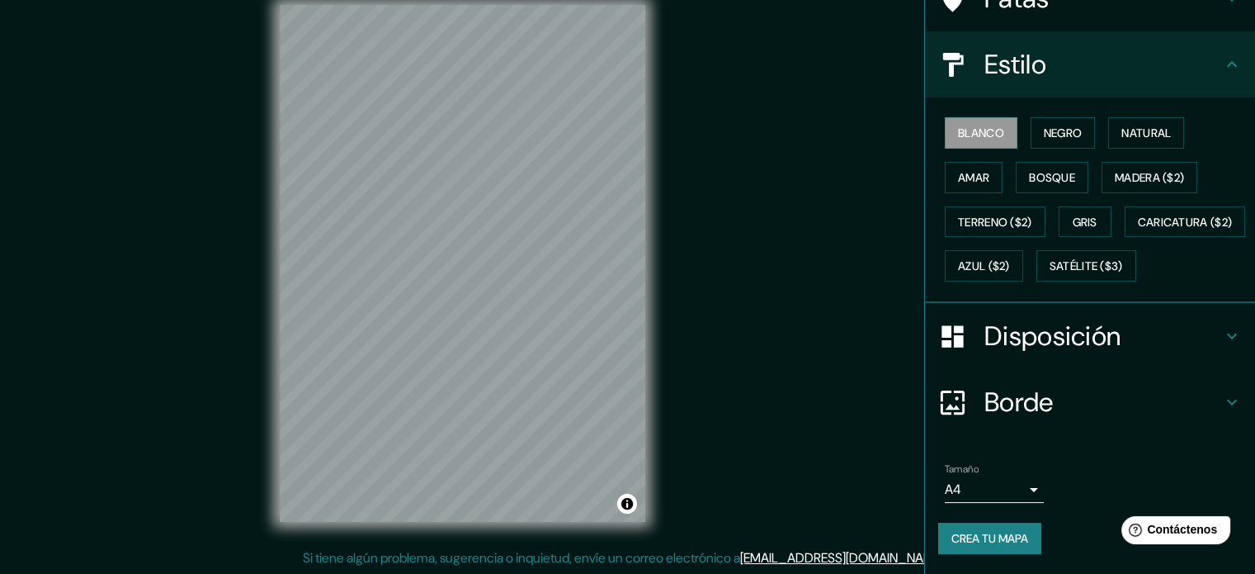
click at [1068, 349] on font "Disposición" at bounding box center [1053, 336] width 136 height 35
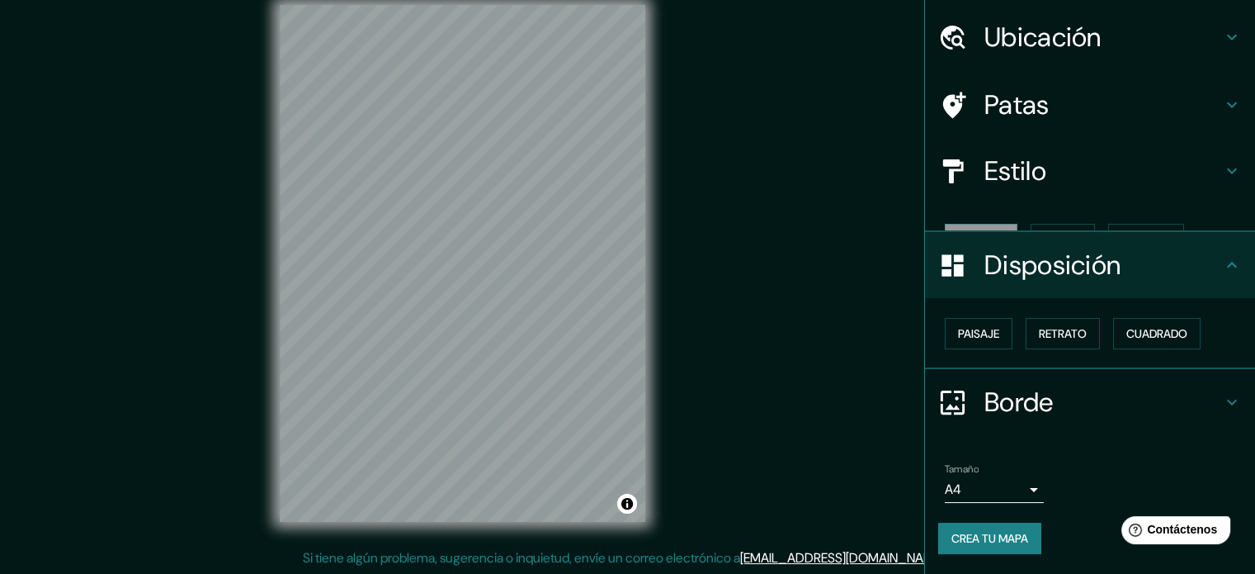
scroll to position [20, 0]
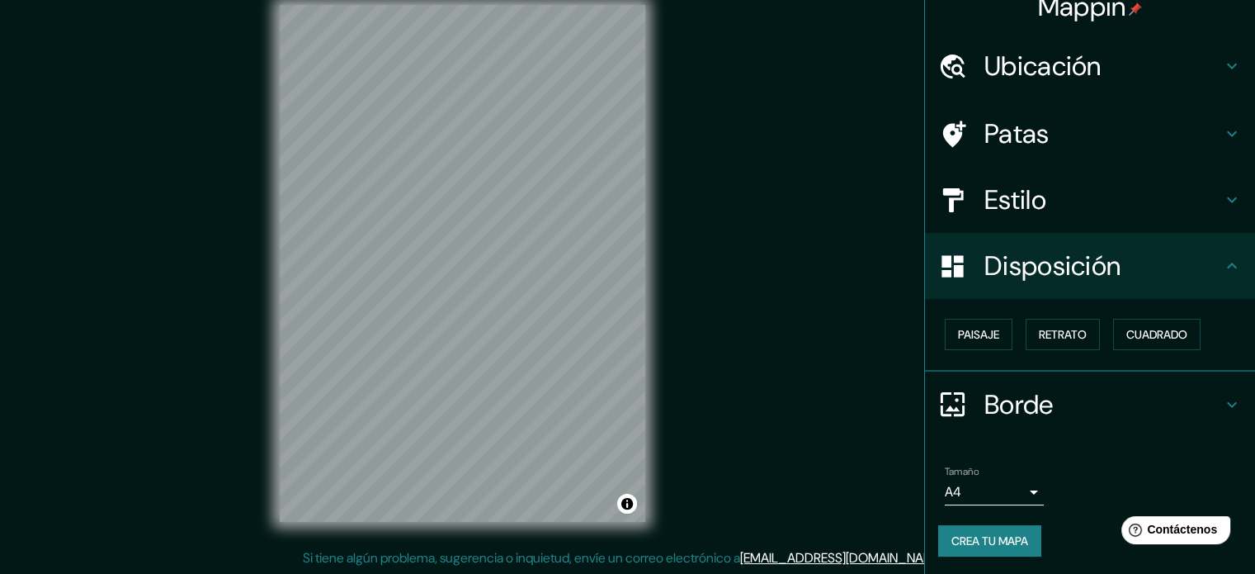
click at [1001, 396] on font "Borde" at bounding box center [1019, 404] width 69 height 35
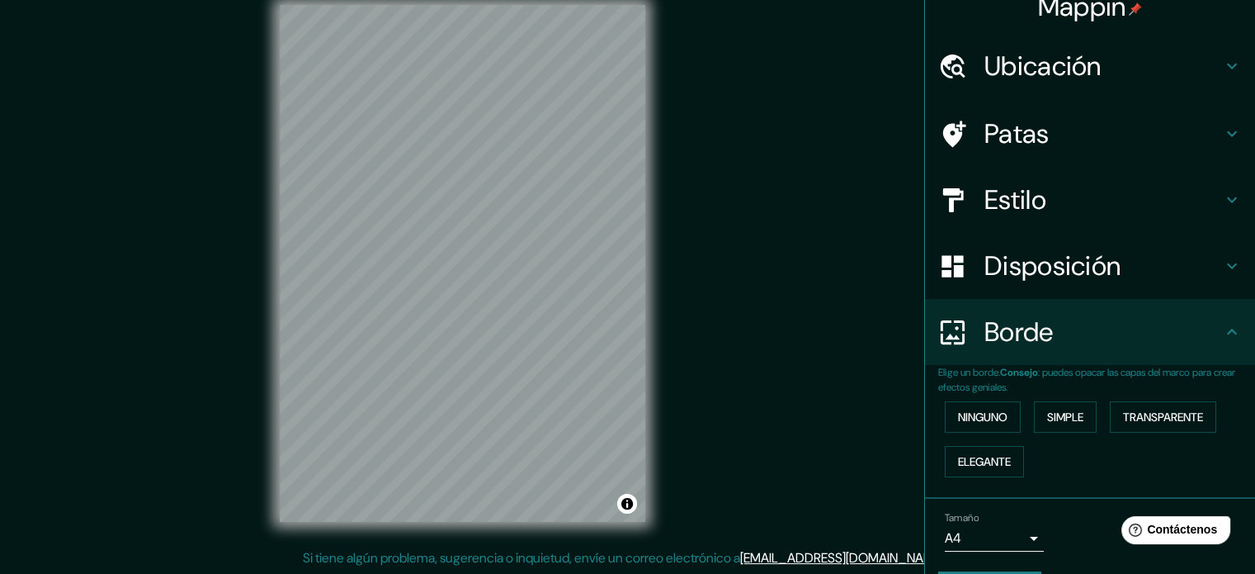
scroll to position [66, 0]
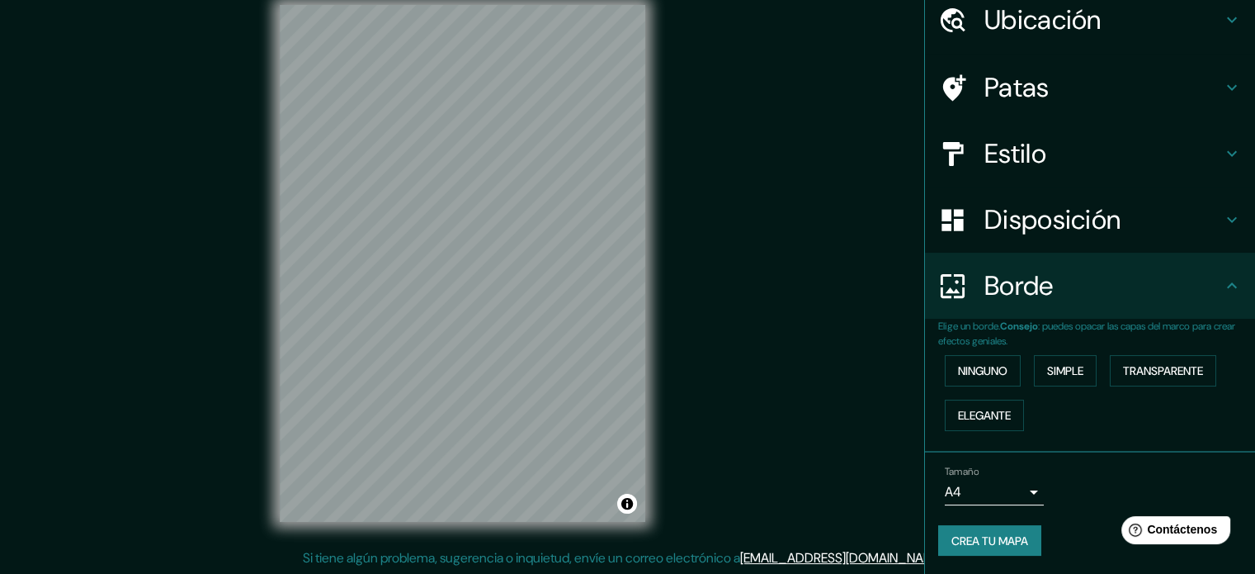
click at [975, 491] on body "Mappin Ubicación Songdo-dong, 22002, Yeonsu, Incheon, Corea del Sur Patas Estil…" at bounding box center [627, 266] width 1255 height 574
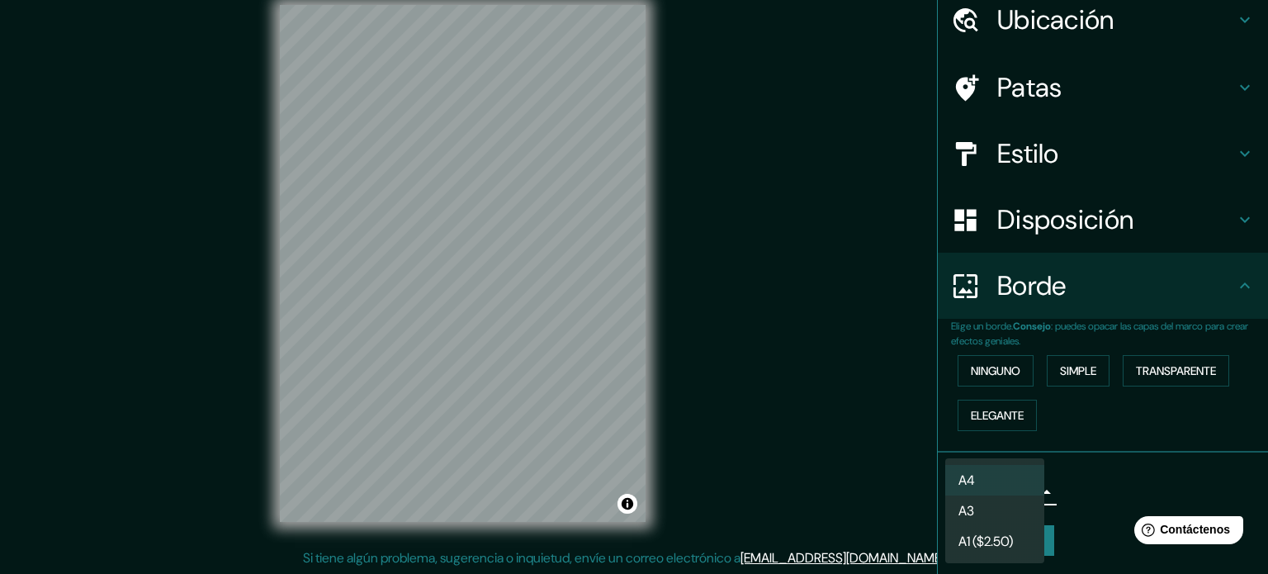
click at [1089, 451] on div at bounding box center [634, 287] width 1268 height 574
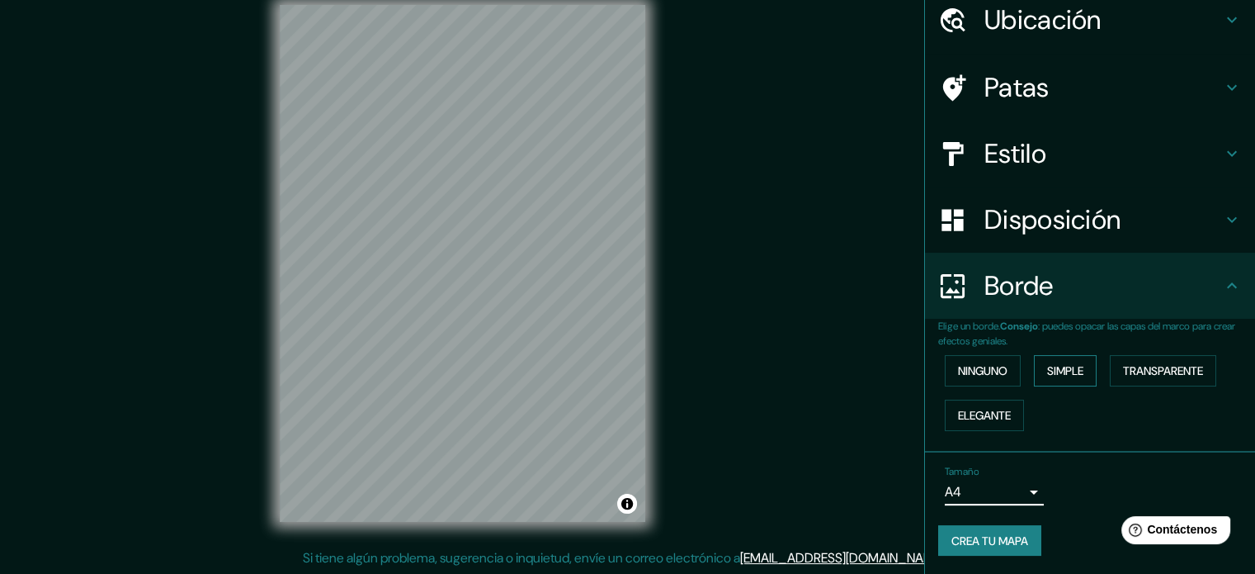
click at [1049, 372] on font "Simple" at bounding box center [1065, 370] width 36 height 15
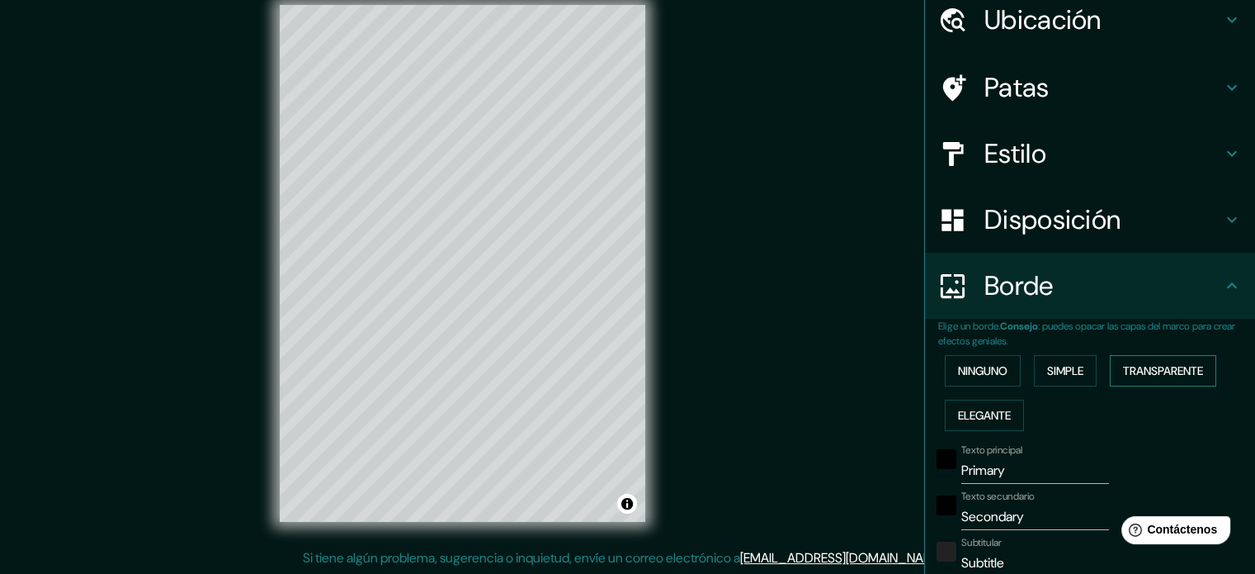
click at [1128, 361] on font "Transparente" at bounding box center [1163, 370] width 80 height 21
drag, startPoint x: 1013, startPoint y: 368, endPoint x: 1001, endPoint y: 366, distance: 12.5
click at [1001, 366] on div "Ninguno Simple Transparente Elegante" at bounding box center [1096, 392] width 317 height 89
click at [1000, 366] on button "Ninguno" at bounding box center [983, 370] width 76 height 31
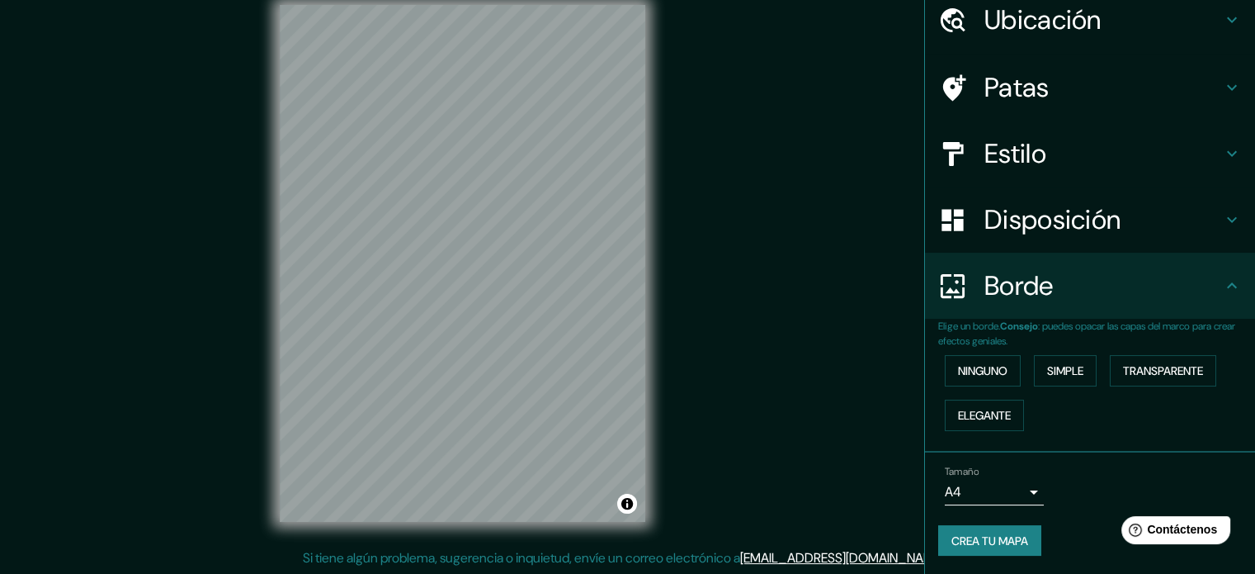
click at [1004, 503] on div "Tamaño A4 single" at bounding box center [1090, 485] width 304 height 53
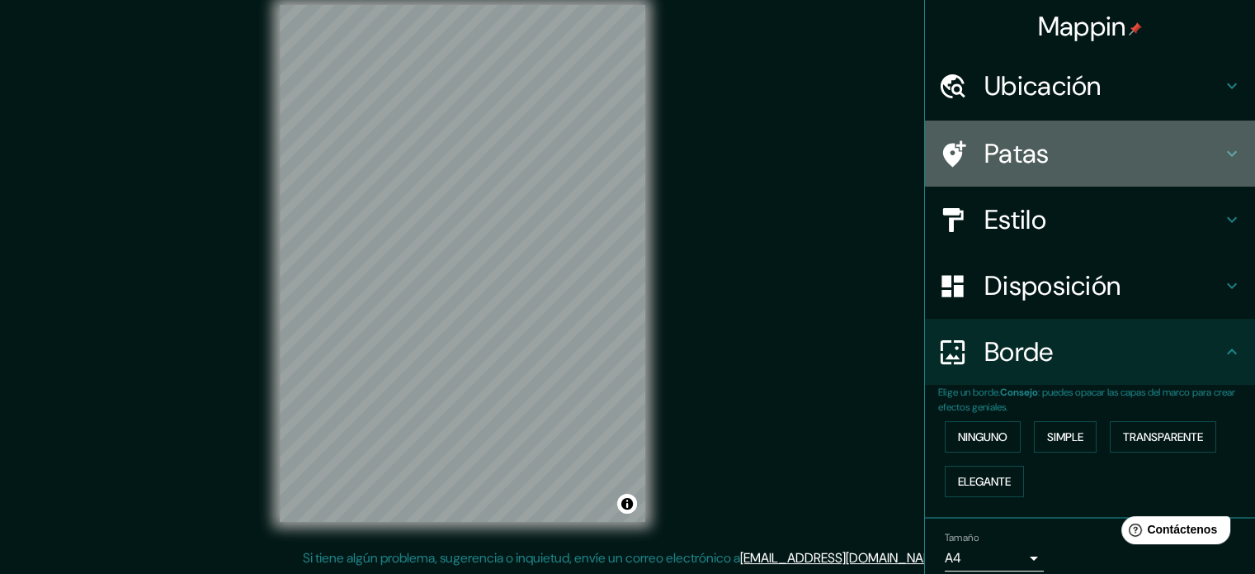
drag, startPoint x: 1030, startPoint y: 160, endPoint x: 1027, endPoint y: 183, distance: 23.3
click at [1030, 161] on font "Patas" at bounding box center [1017, 153] width 65 height 35
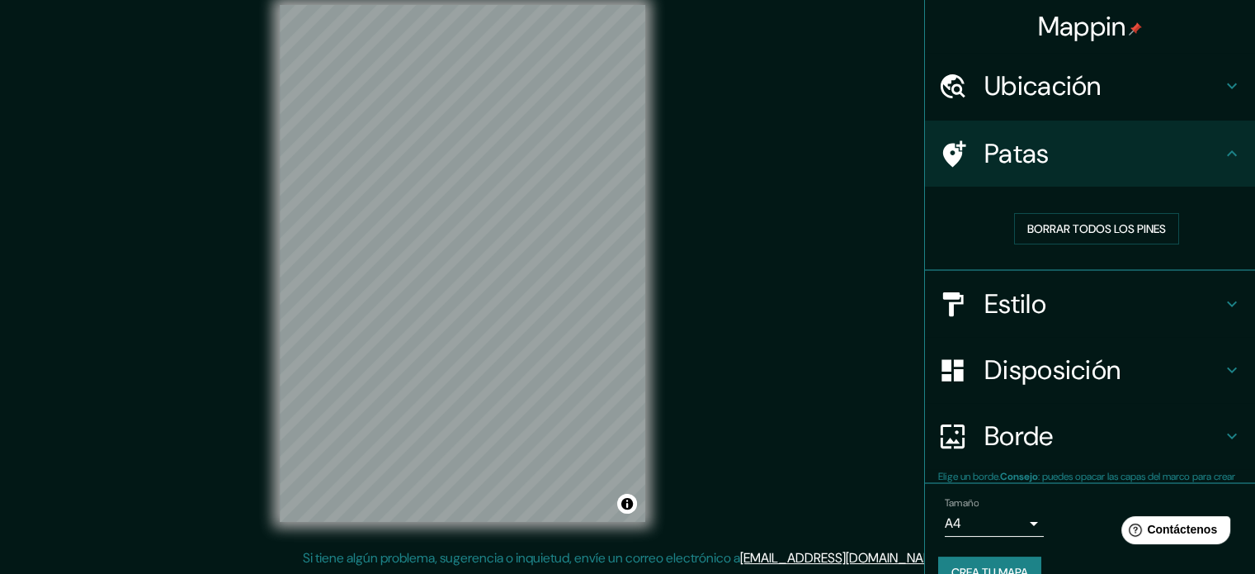
click at [1027, 230] on font "Borrar todos los pines" at bounding box center [1096, 228] width 139 height 15
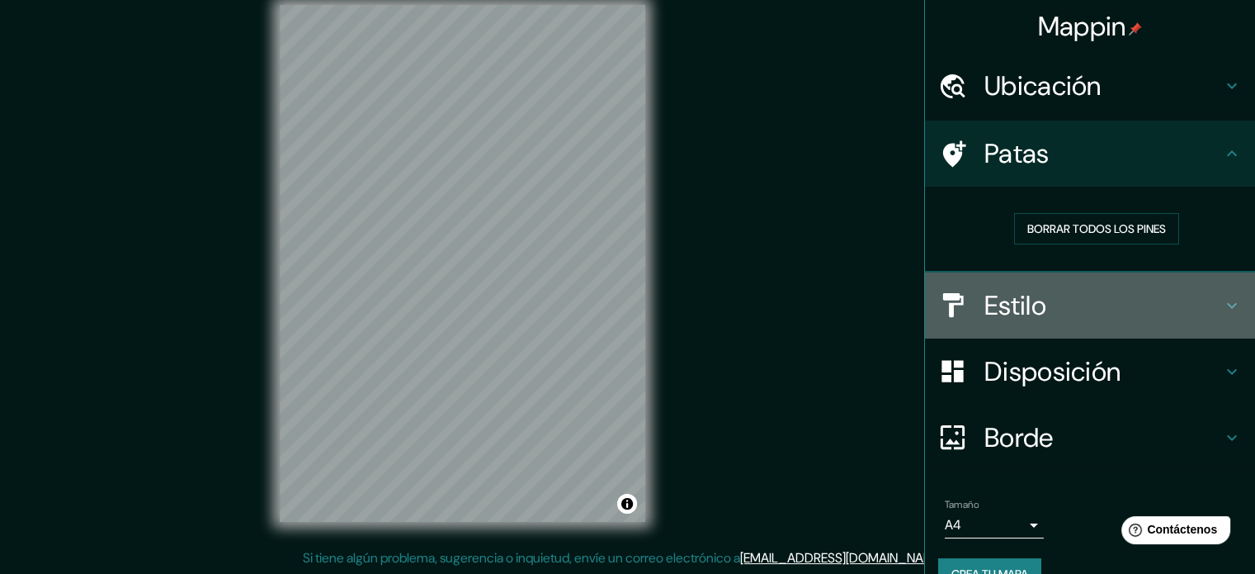
click at [1023, 280] on div "Estilo" at bounding box center [1090, 305] width 330 height 66
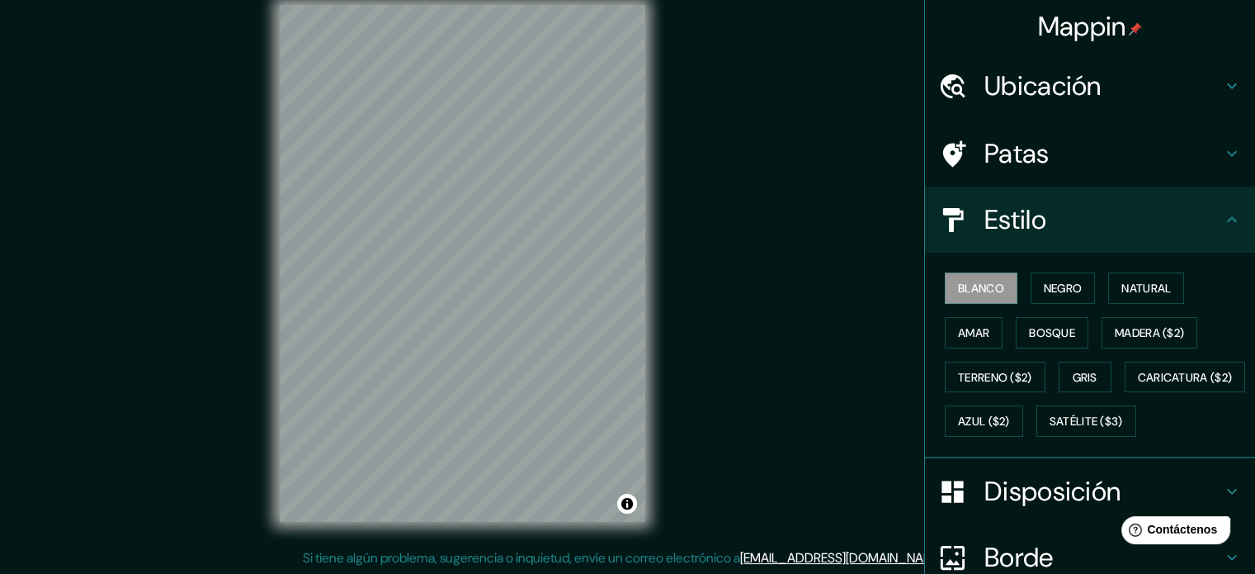
click at [1031, 220] on font "Estilo" at bounding box center [1016, 219] width 62 height 35
click at [1026, 105] on div "Ubicación" at bounding box center [1090, 86] width 330 height 66
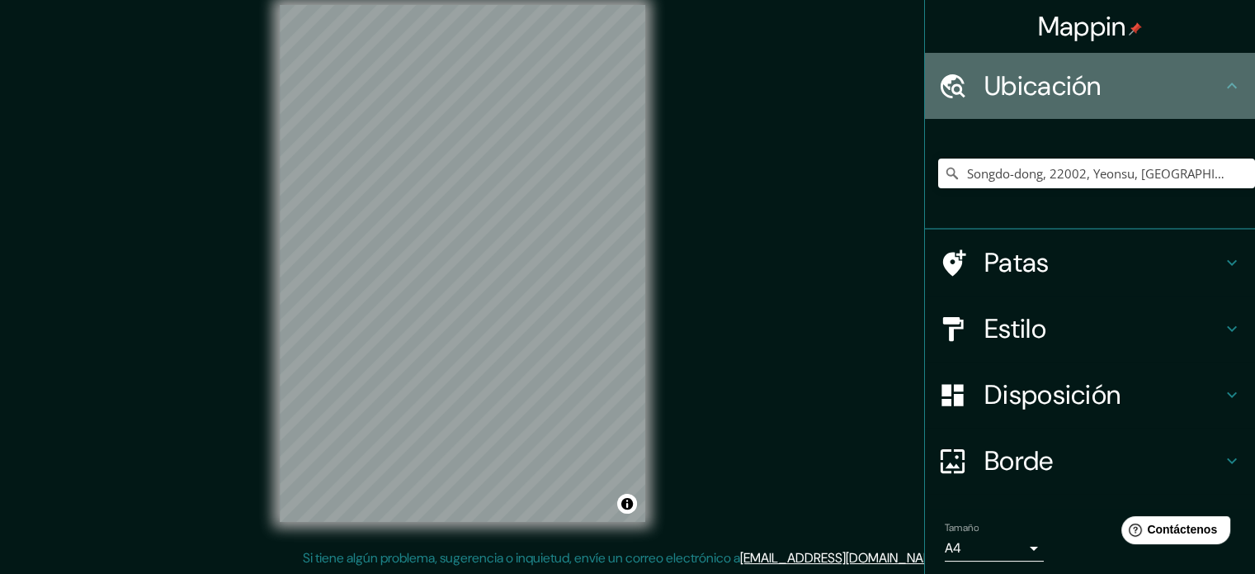
click at [1026, 105] on div "Ubicación" at bounding box center [1090, 86] width 330 height 66
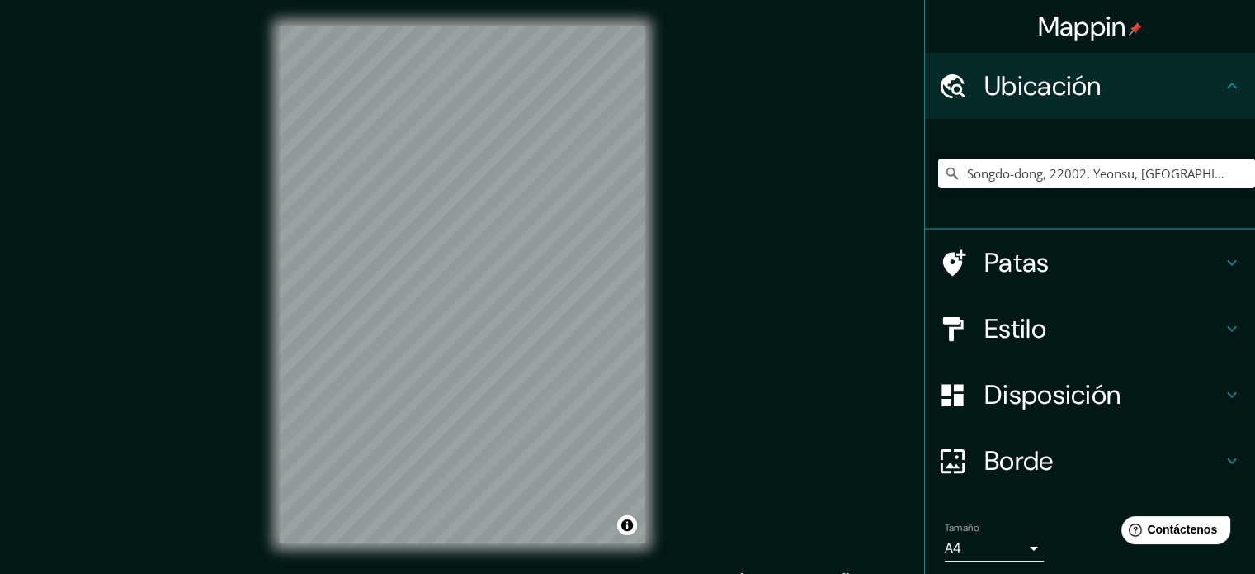
click at [292, 555] on div "© Mapbox © OpenStreetMap Mejorar este mapa" at bounding box center [462, 284] width 418 height 569
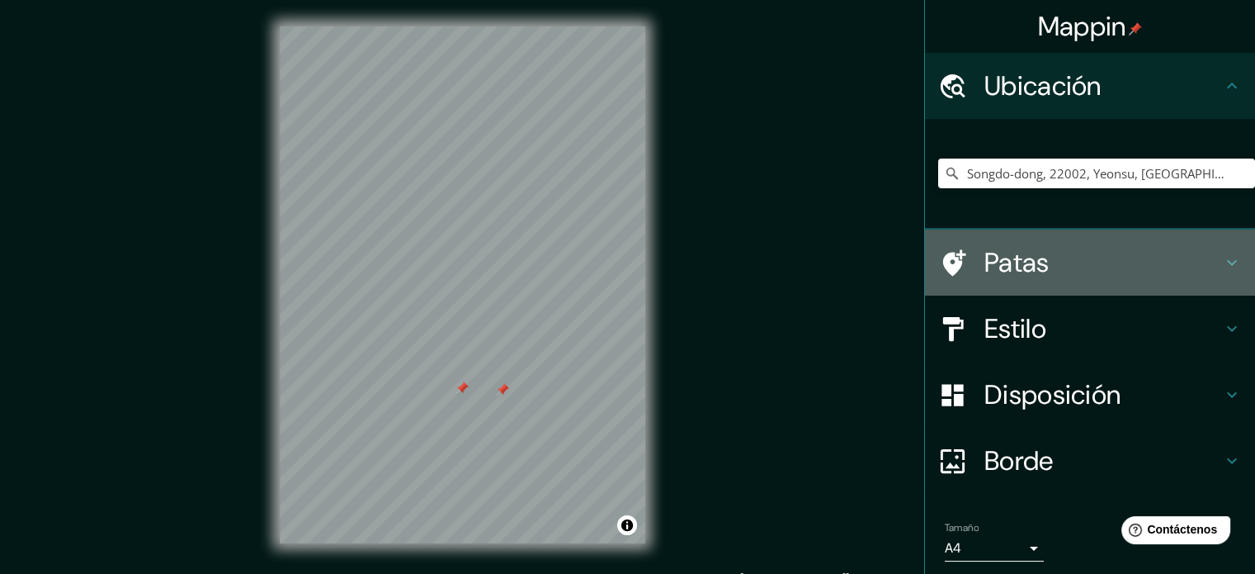
click at [1150, 249] on h4 "Patas" at bounding box center [1104, 262] width 238 height 33
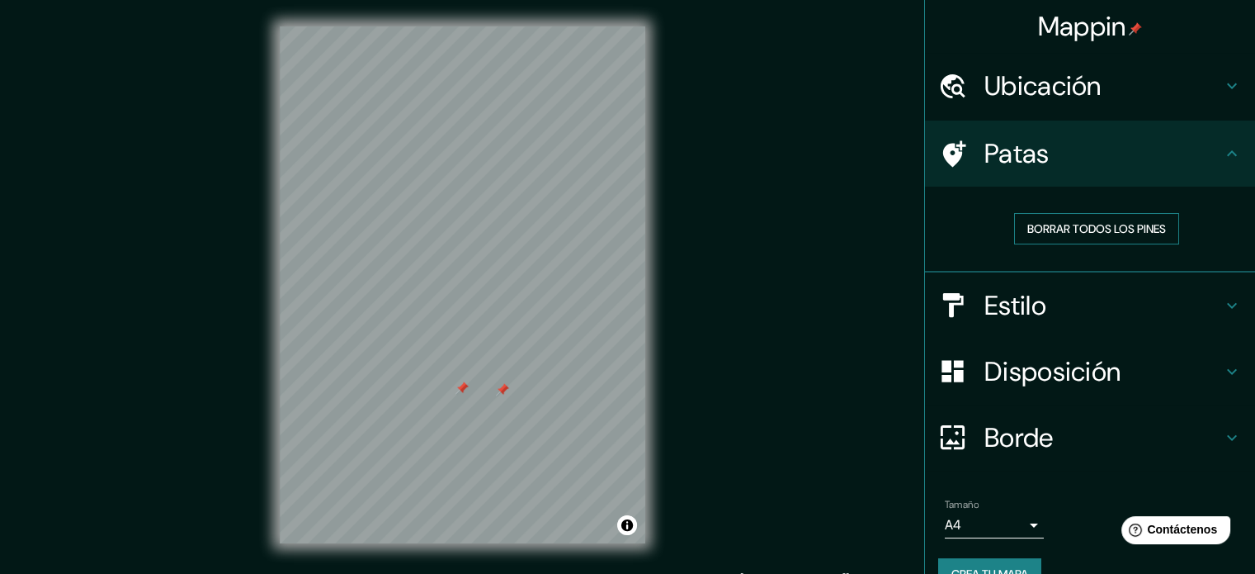
click at [1056, 229] on font "Borrar todos los pines" at bounding box center [1096, 228] width 139 height 15
click at [1053, 227] on font "Borrar todos los pines" at bounding box center [1096, 228] width 139 height 15
click at [1014, 240] on button "Borrar todos los pines" at bounding box center [1096, 228] width 165 height 31
click at [753, 390] on div "Mappin Ubicación Songdo-dong, 22002, Yeonsu, Incheon, Corea del Sur Patas Borra…" at bounding box center [627, 298] width 1255 height 596
click at [772, 386] on div "Mappin Ubicación Songdo-dong, 22002, Yeonsu, Incheon, Corea del Sur Patas Borra…" at bounding box center [627, 298] width 1255 height 596
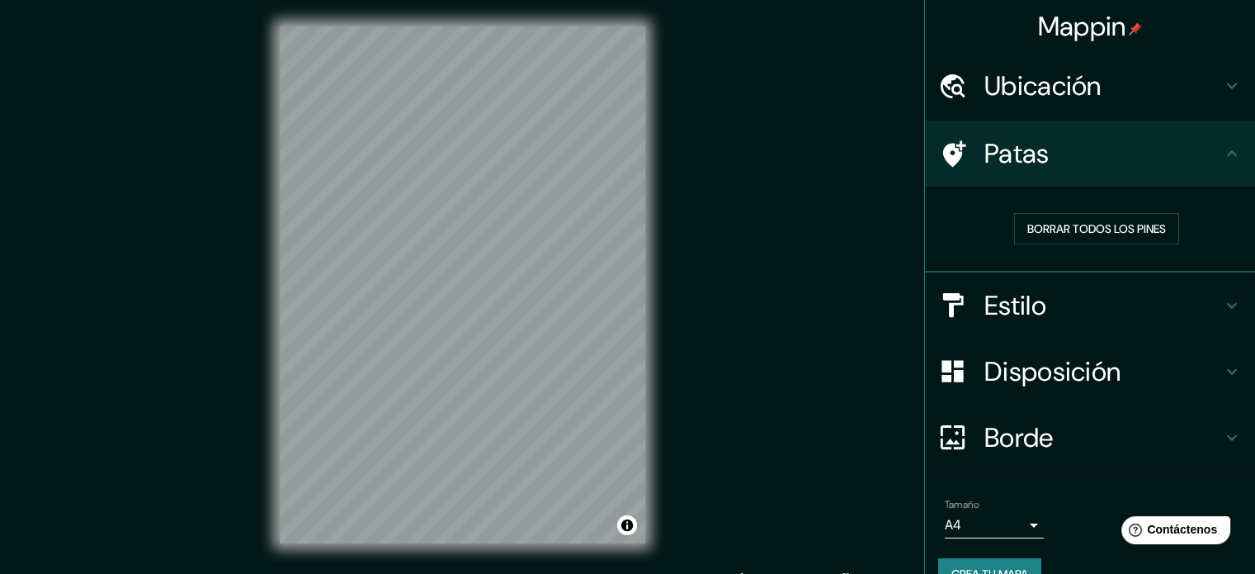
click at [681, 399] on div "Mappin Ubicación Songdo-dong, 22002, Yeonsu, Incheon, Corea del Sur Patas Borra…" at bounding box center [627, 298] width 1255 height 596
